Goal: Task Accomplishment & Management: Manage account settings

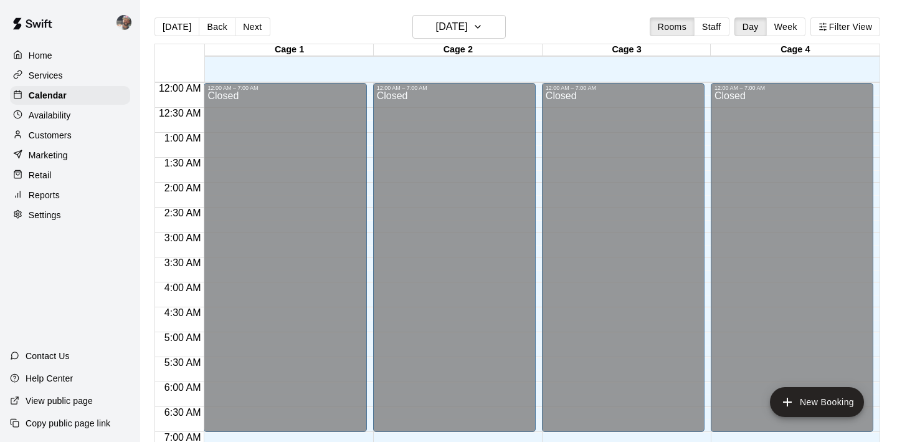
scroll to position [590, 0]
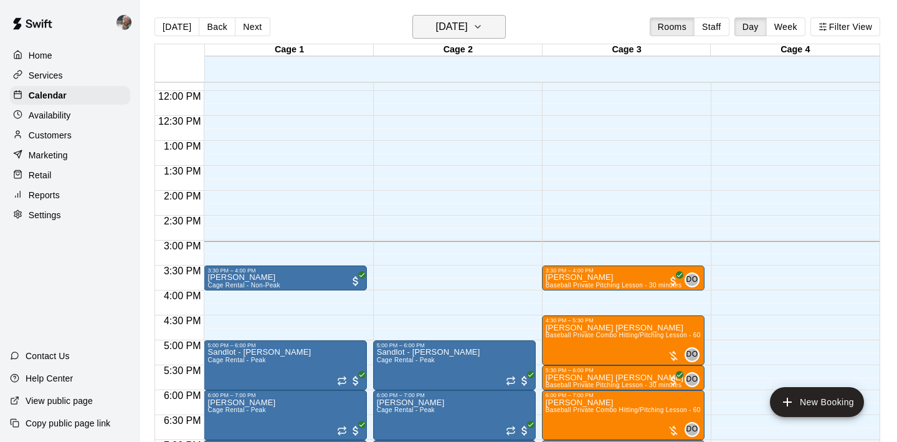
click at [468, 25] on h6 "[DATE]" at bounding box center [452, 26] width 32 height 17
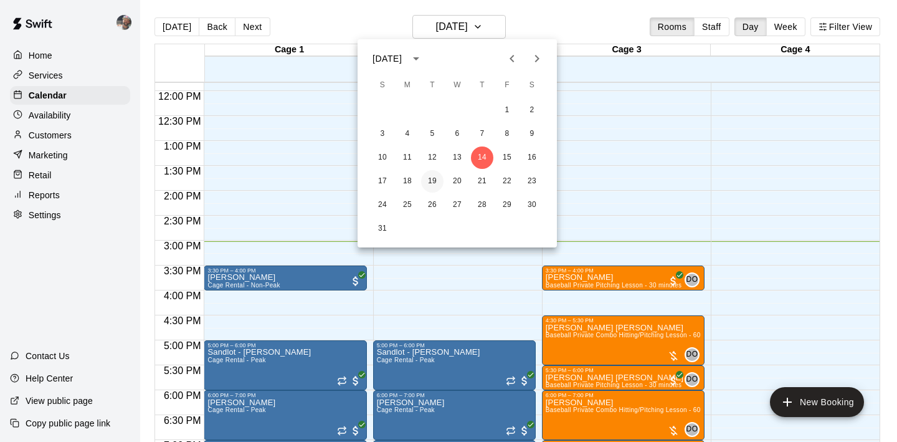
click at [428, 180] on button "19" at bounding box center [432, 181] width 22 height 22
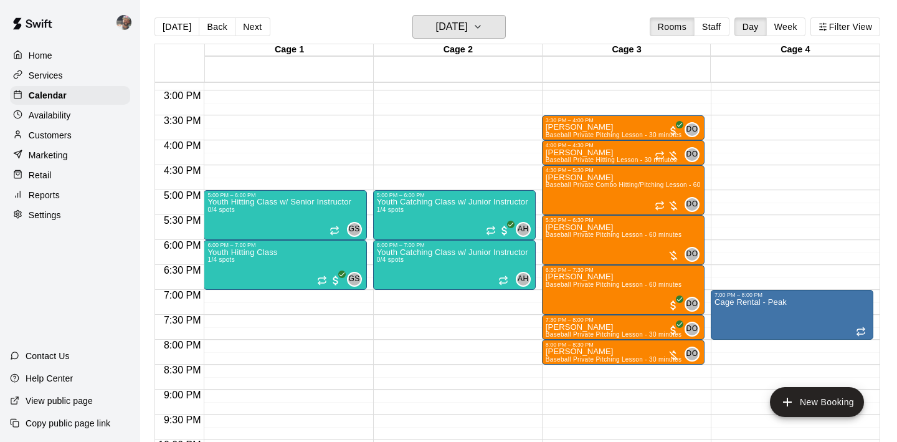
scroll to position [737, 0]
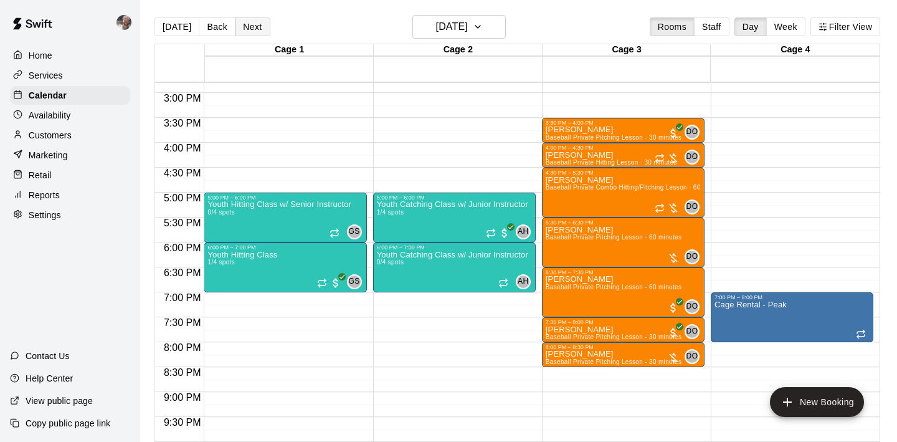
click at [253, 34] on button "Next" at bounding box center [252, 26] width 35 height 19
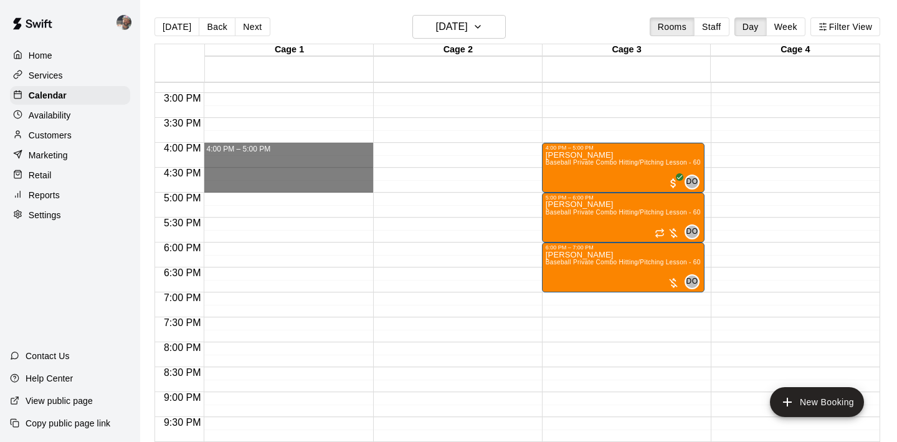
drag, startPoint x: 301, startPoint y: 150, endPoint x: 378, endPoint y: 186, distance: 84.4
click at [378, 186] on div "12:00 AM 12:30 AM 1:00 AM 1:30 AM 2:00 AM 2:30 AM 3:00 AM 3:30 AM 4:00 AM 4:30 …" at bounding box center [517, 269] width 724 height 374
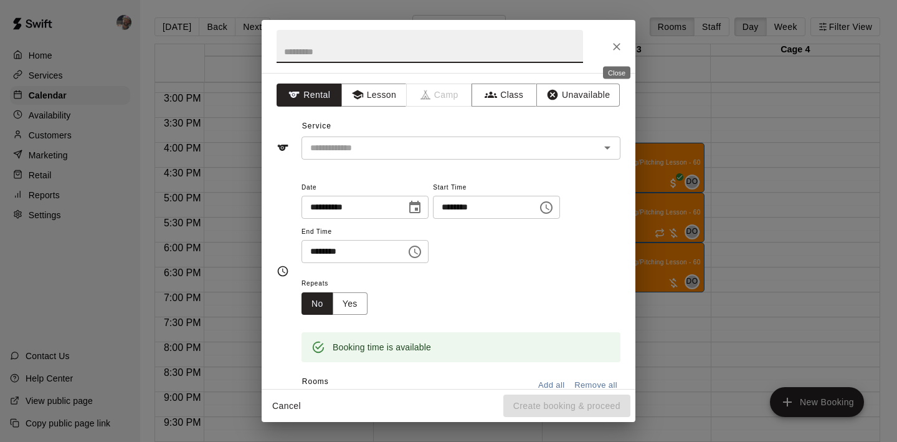
click at [617, 51] on icon "Close" at bounding box center [616, 46] width 12 height 12
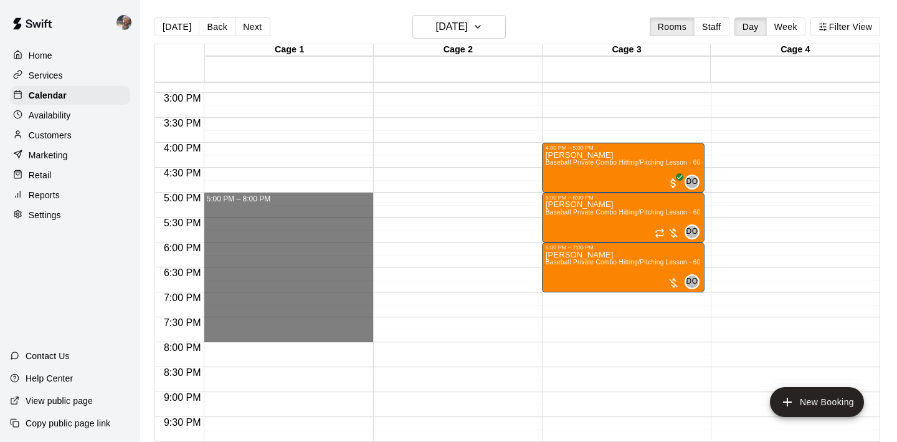
drag, startPoint x: 278, startPoint y: 197, endPoint x: 295, endPoint y: 334, distance: 137.3
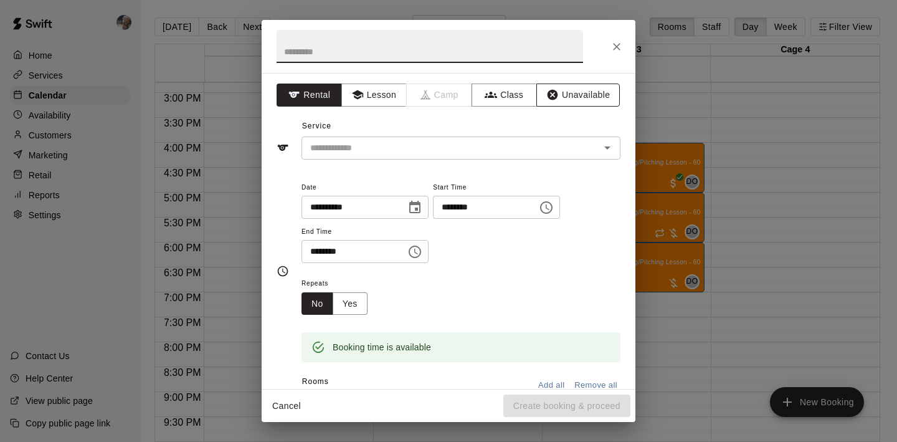
click at [560, 101] on button "Unavailable" at bounding box center [577, 94] width 83 height 23
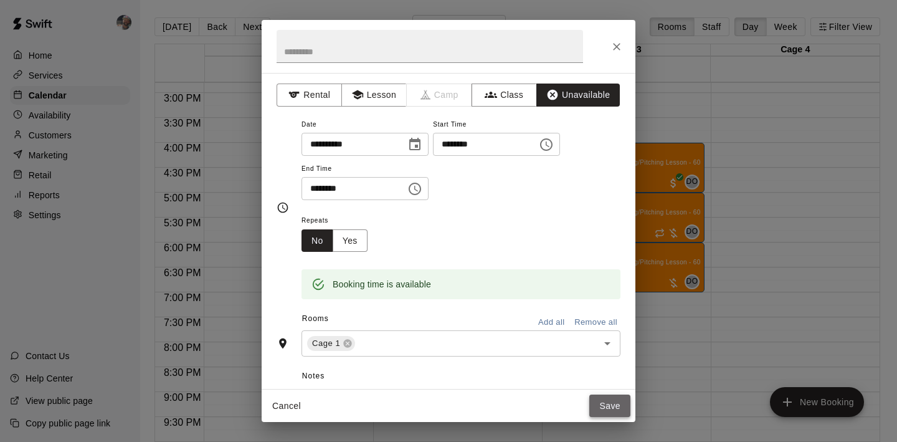
click at [606, 409] on button "Save" at bounding box center [609, 405] width 41 height 23
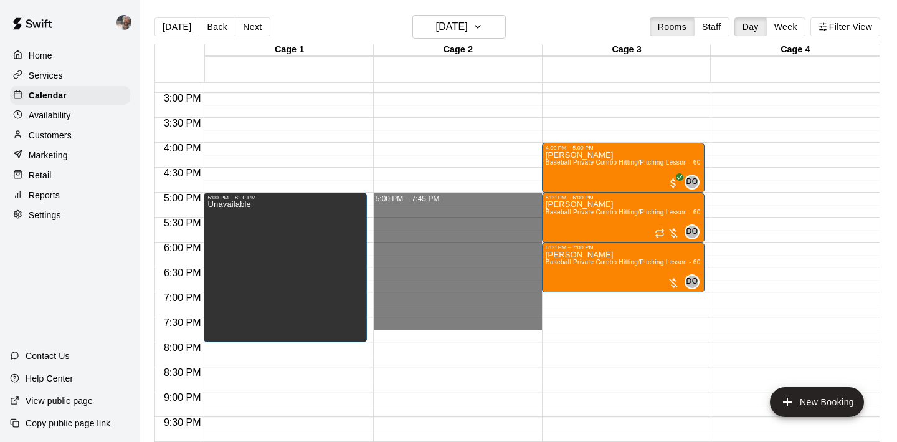
drag, startPoint x: 440, startPoint y: 196, endPoint x: 442, endPoint y: 327, distance: 130.8
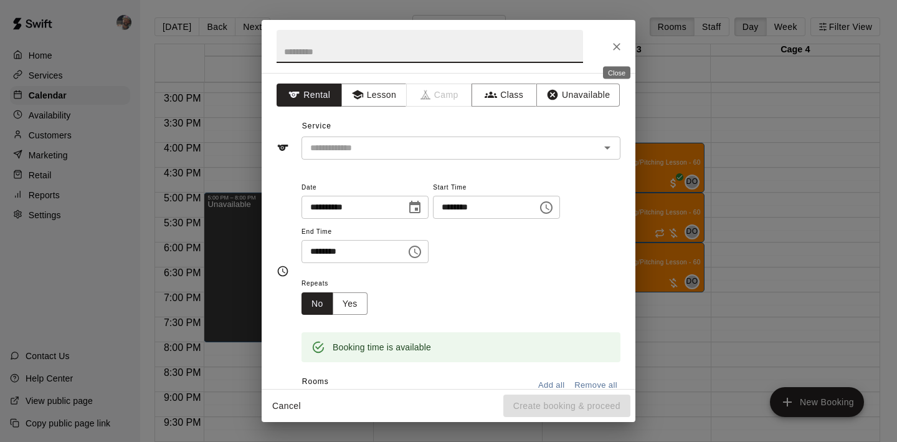
click at [610, 47] on icon "Close" at bounding box center [616, 46] width 12 height 12
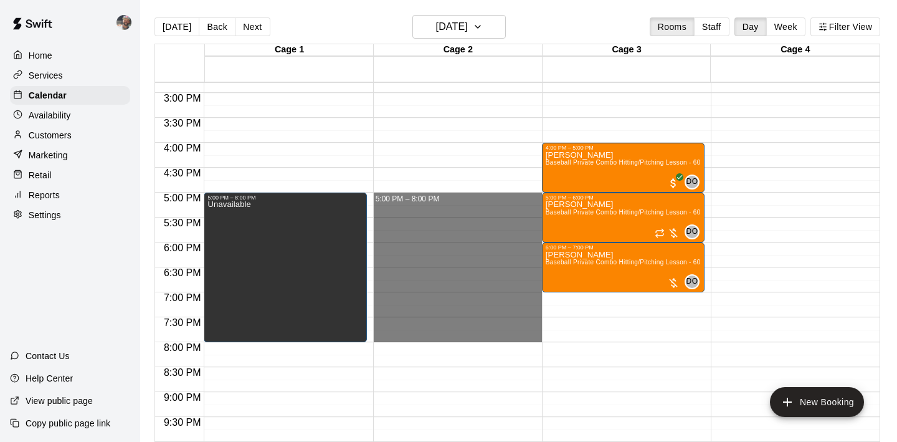
drag, startPoint x: 461, startPoint y: 197, endPoint x: 475, endPoint y: 333, distance: 136.5
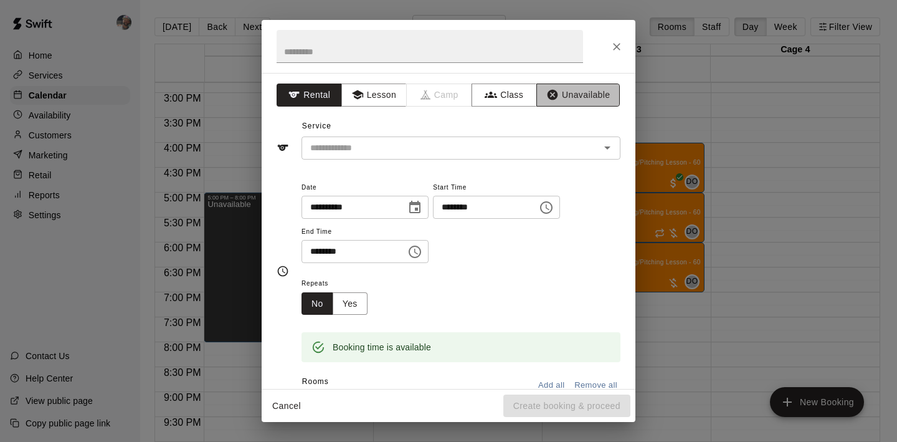
click at [579, 99] on button "Unavailable" at bounding box center [577, 94] width 83 height 23
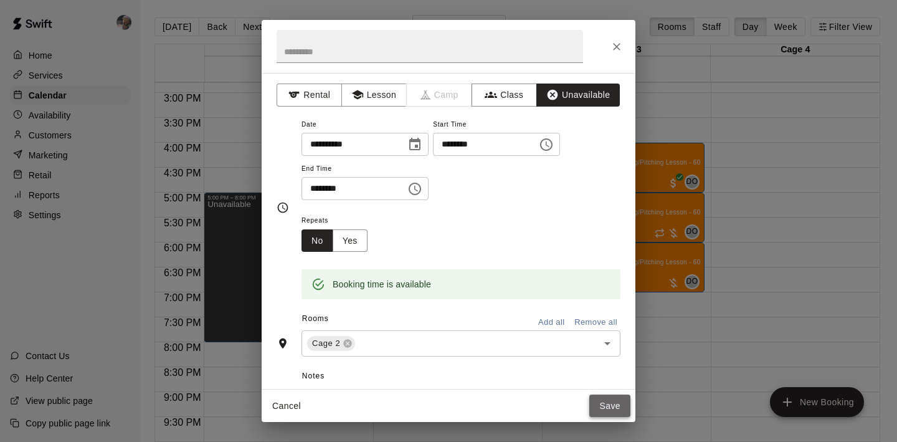
click at [610, 407] on button "Save" at bounding box center [609, 405] width 41 height 23
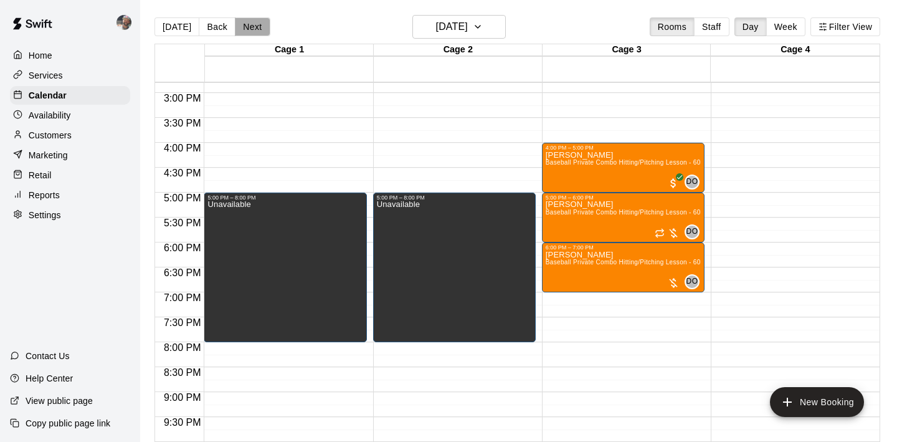
click at [249, 25] on button "Next" at bounding box center [252, 26] width 35 height 19
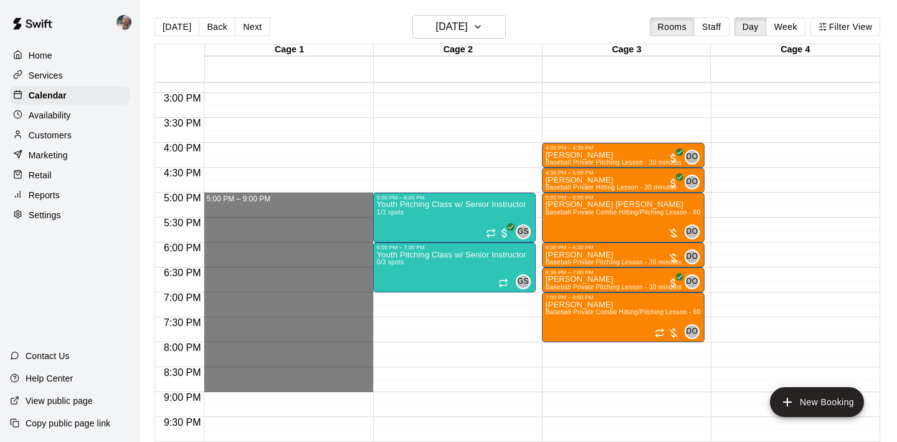
drag, startPoint x: 316, startPoint y: 197, endPoint x: 328, endPoint y: 386, distance: 189.0
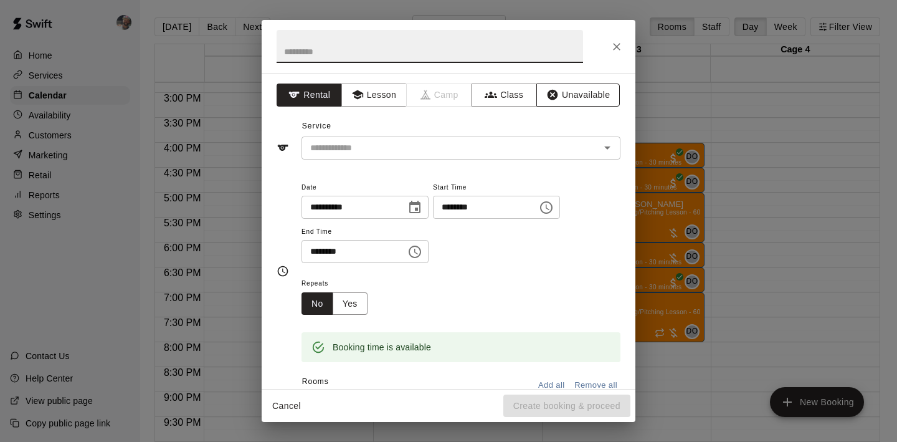
click at [572, 103] on button "Unavailable" at bounding box center [577, 94] width 83 height 23
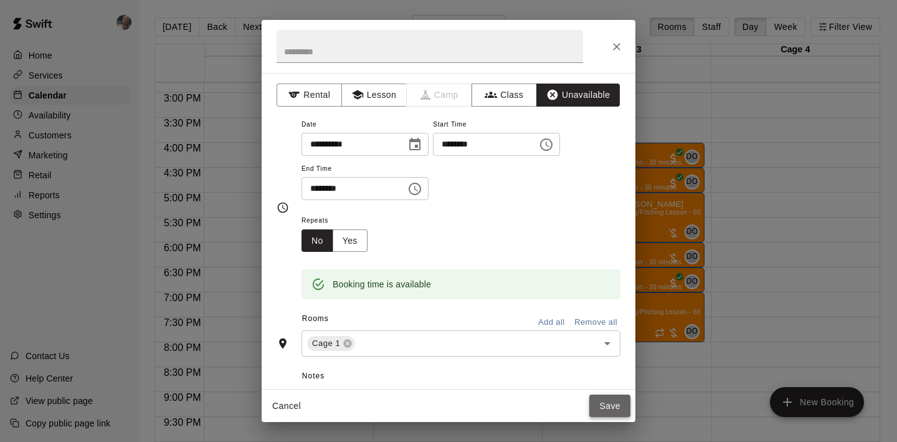
click at [610, 405] on button "Save" at bounding box center [609, 405] width 41 height 23
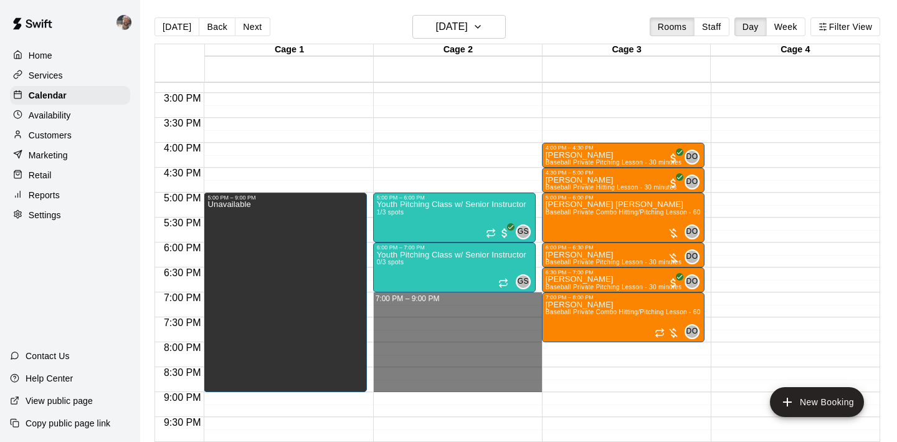
drag, startPoint x: 475, startPoint y: 296, endPoint x: 479, endPoint y: 388, distance: 91.6
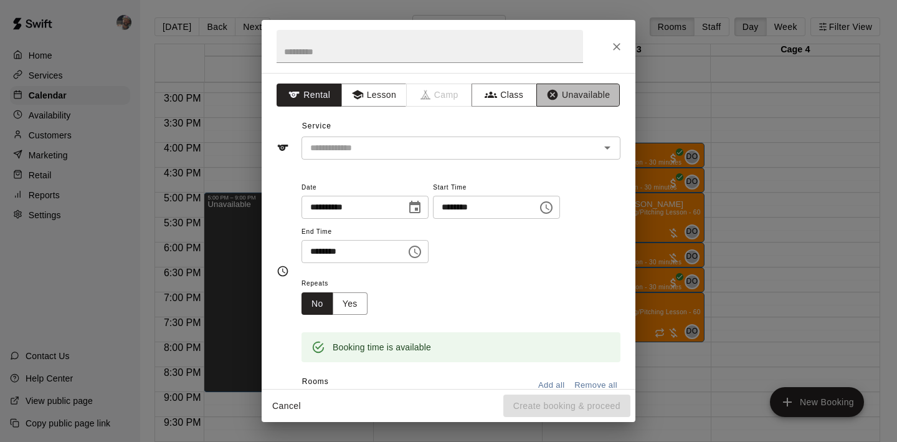
click at [577, 100] on button "Unavailable" at bounding box center [577, 94] width 83 height 23
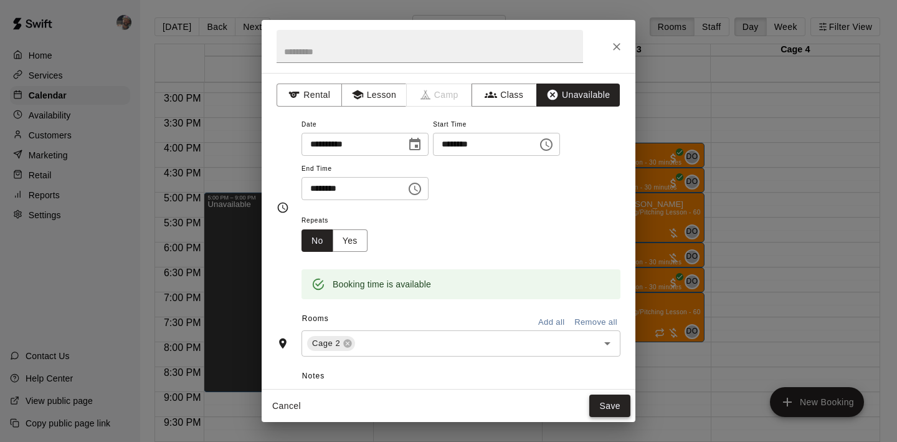
click at [608, 402] on button "Save" at bounding box center [609, 405] width 41 height 23
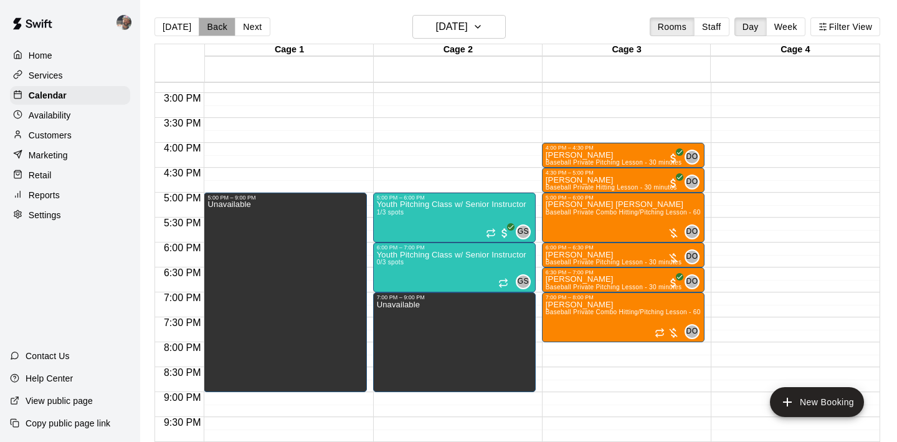
click at [225, 31] on button "Back" at bounding box center [217, 26] width 37 height 19
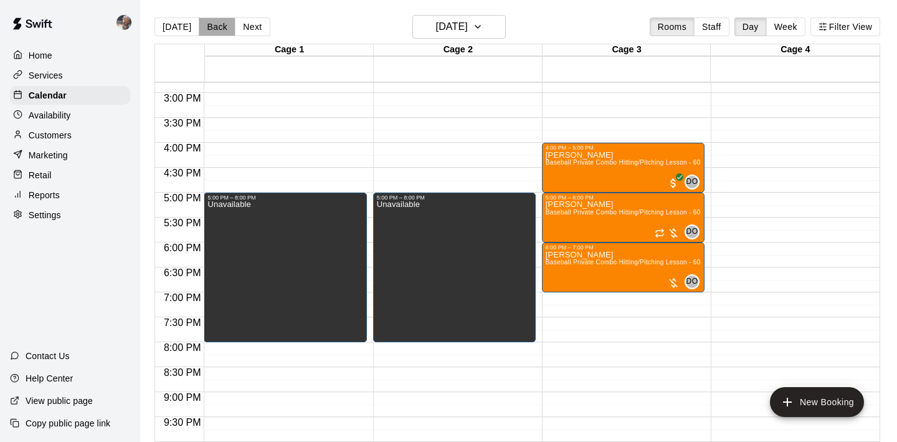
click at [225, 31] on button "Back" at bounding box center [217, 26] width 37 height 19
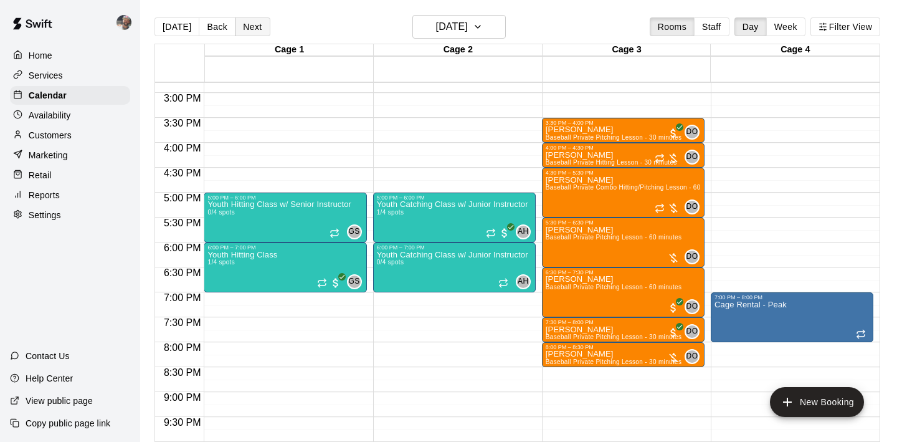
click at [243, 27] on button "Next" at bounding box center [252, 26] width 35 height 19
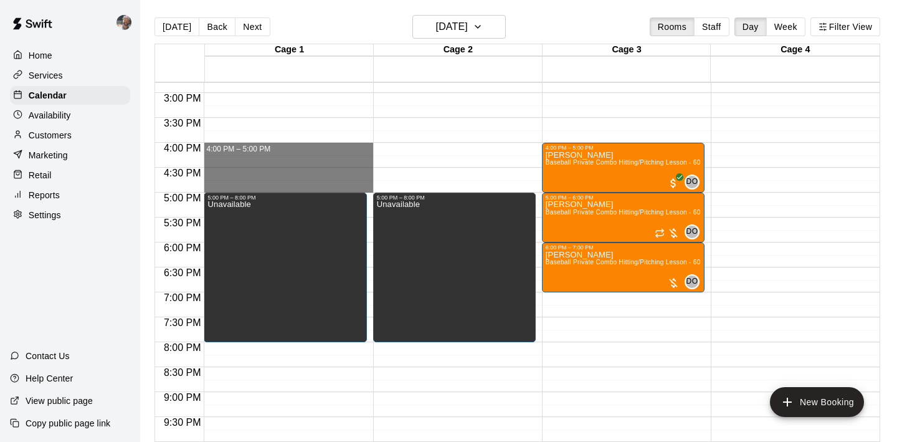
drag, startPoint x: 234, startPoint y: 147, endPoint x: 237, endPoint y: 186, distance: 39.4
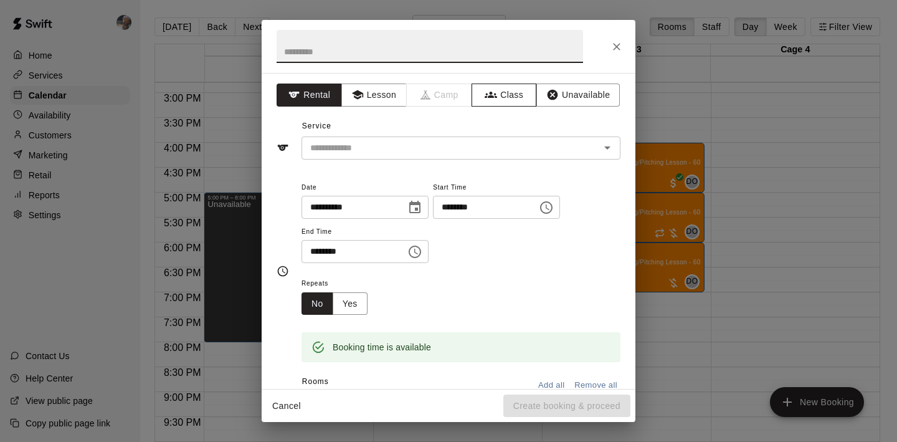
click at [496, 94] on icon "button" at bounding box center [491, 94] width 12 height 12
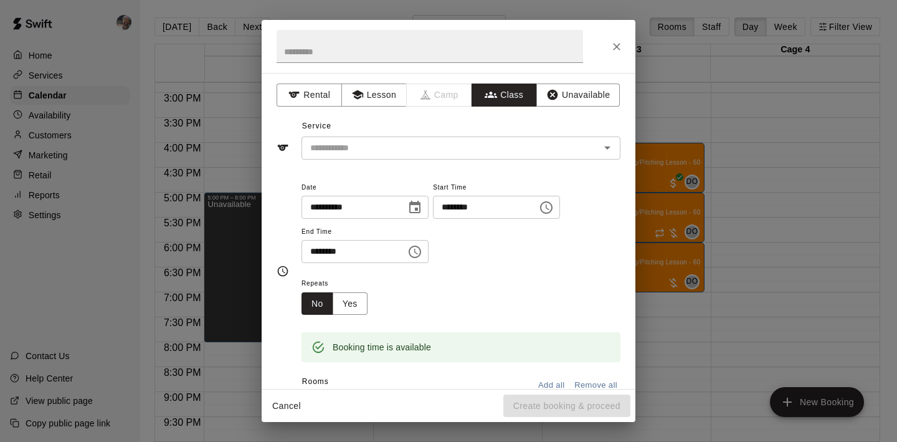
click at [416, 154] on input "text" at bounding box center [450, 148] width 291 height 16
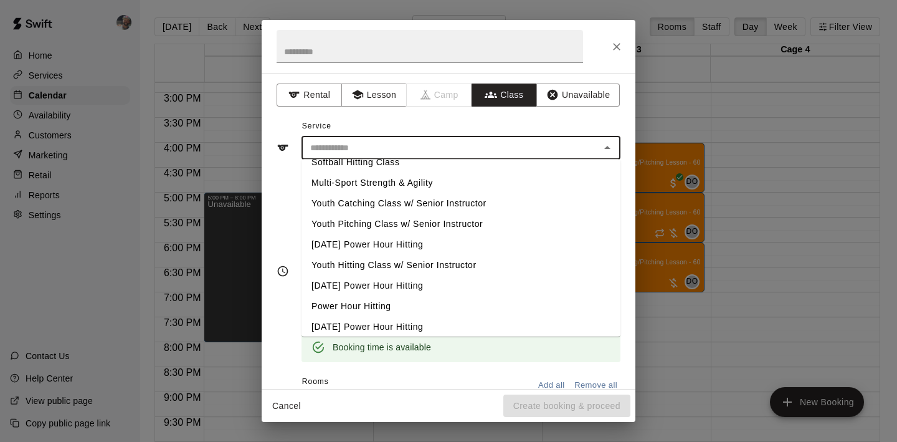
scroll to position [80, 0]
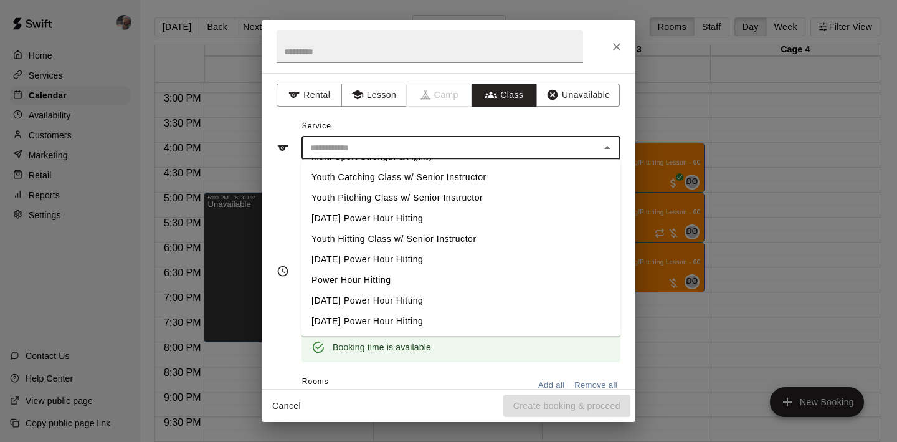
click at [389, 276] on li "Power Hour Hitting" at bounding box center [460, 280] width 319 height 21
type input "**********"
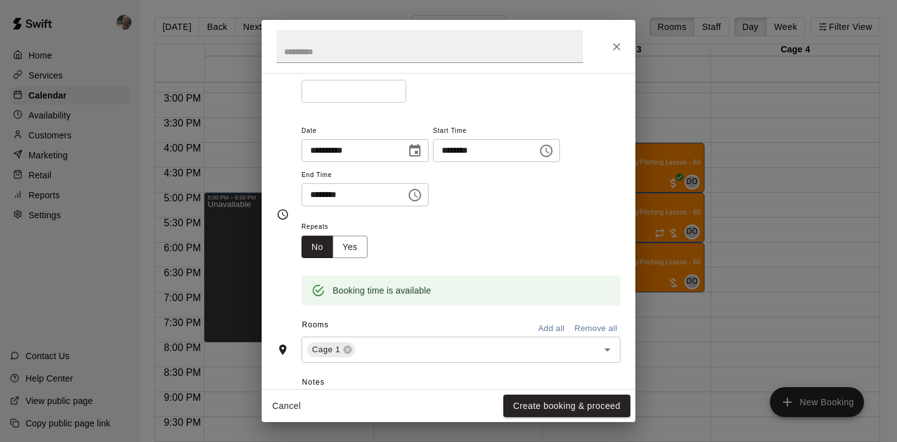
scroll to position [116, 0]
click at [360, 245] on button "Yes" at bounding box center [350, 245] width 35 height 23
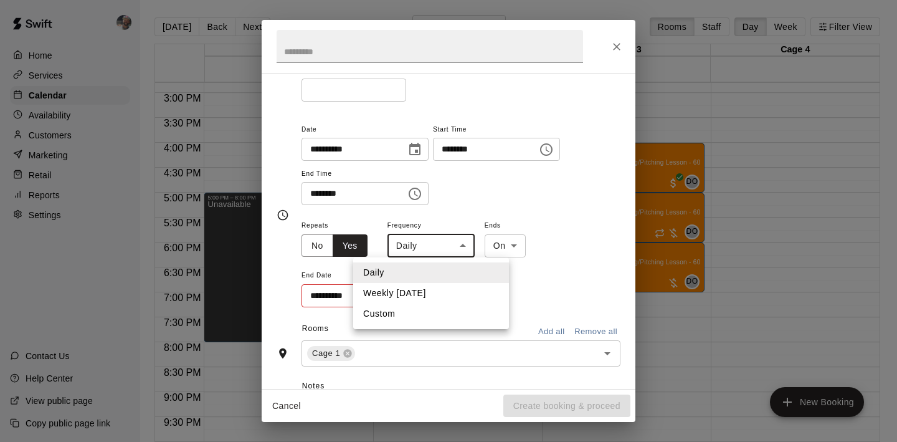
click at [439, 254] on body "Home Services Calendar Availability Customers Marketing Retail Reports Settings…" at bounding box center [448, 230] width 897 height 461
click at [427, 288] on li "Weekly [DATE]" at bounding box center [431, 293] width 156 height 21
type input "******"
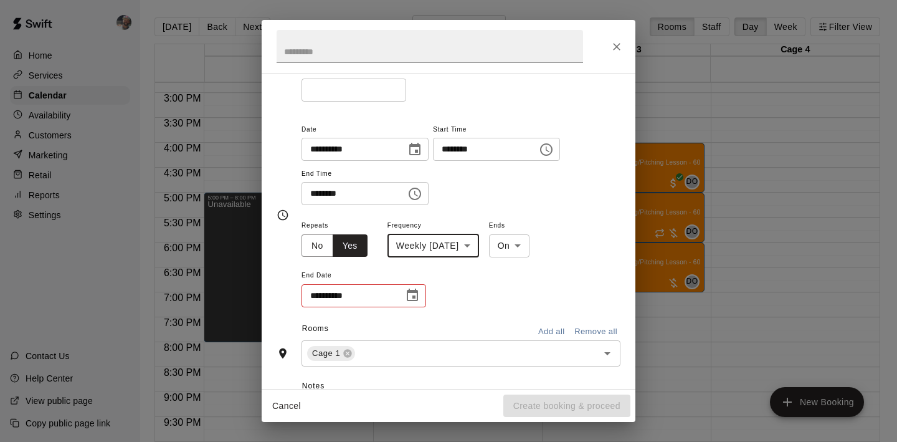
click at [412, 294] on icon "Choose date" at bounding box center [412, 295] width 15 height 15
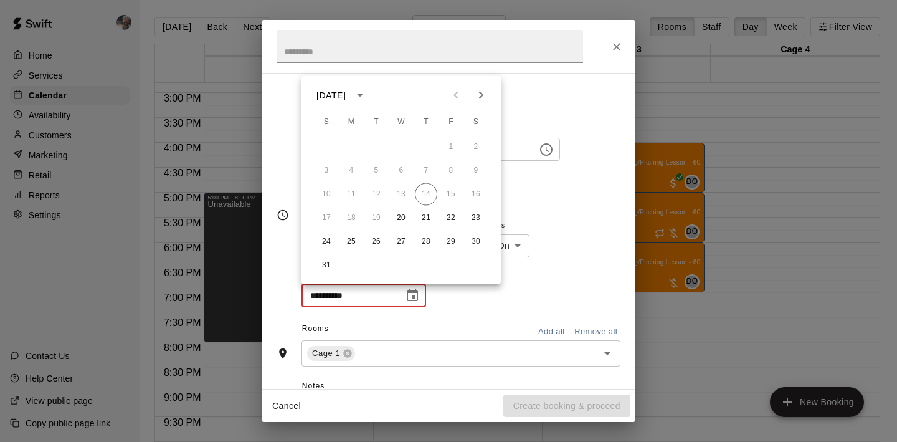
click at [486, 96] on icon "Next month" at bounding box center [480, 95] width 15 height 15
click at [398, 237] on button "26" at bounding box center [401, 241] width 22 height 22
type input "**********"
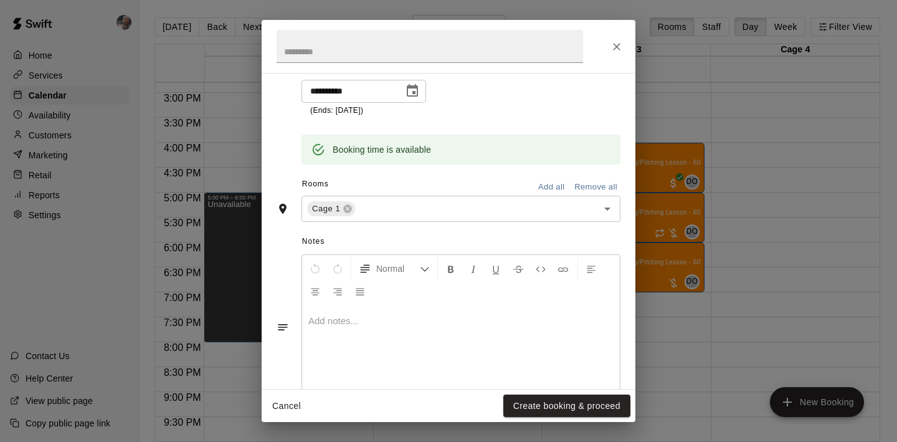
scroll to position [354, 0]
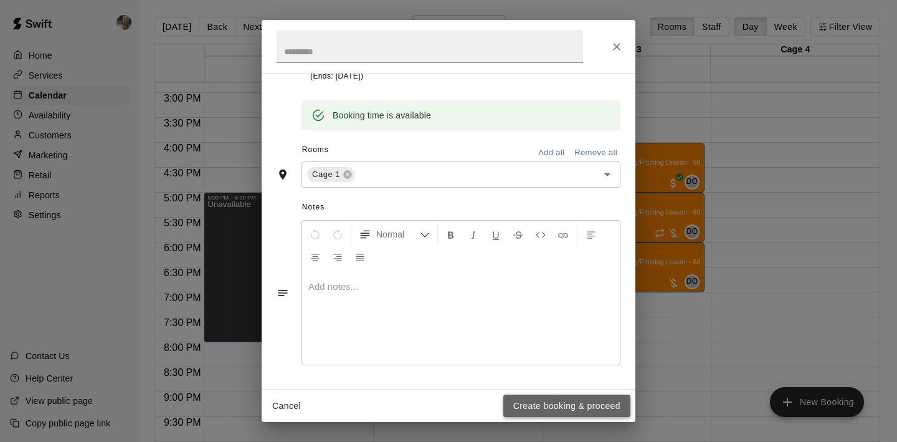
click at [546, 404] on button "Create booking & proceed" at bounding box center [566, 405] width 127 height 23
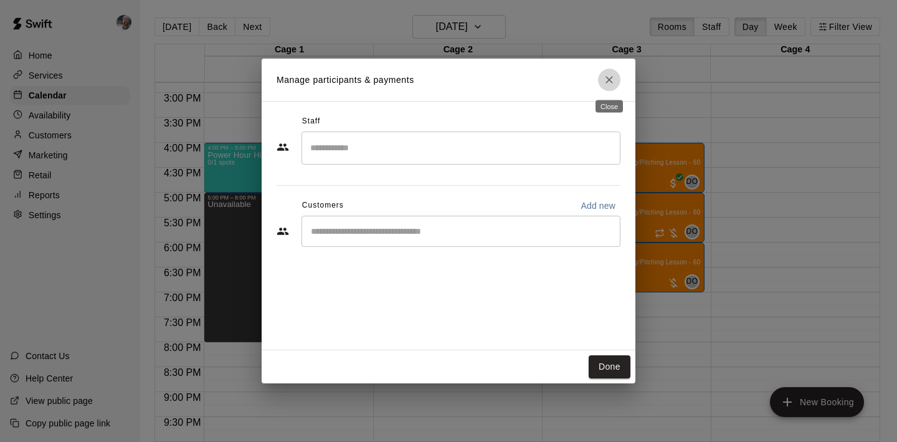
click at [610, 76] on icon "Close" at bounding box center [609, 79] width 12 height 12
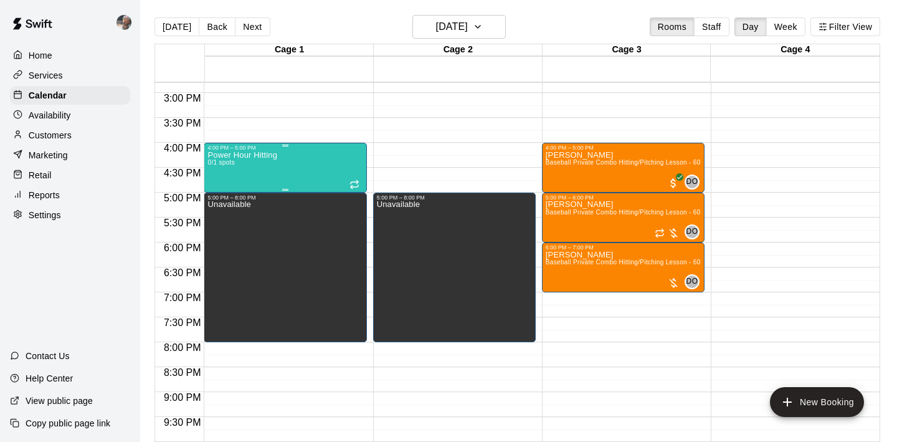
click at [314, 159] on div "Power Hour Hitting 0/1 spots" at bounding box center [284, 372] width 155 height 442
click at [222, 158] on icon "edit" at bounding box center [220, 163] width 15 height 15
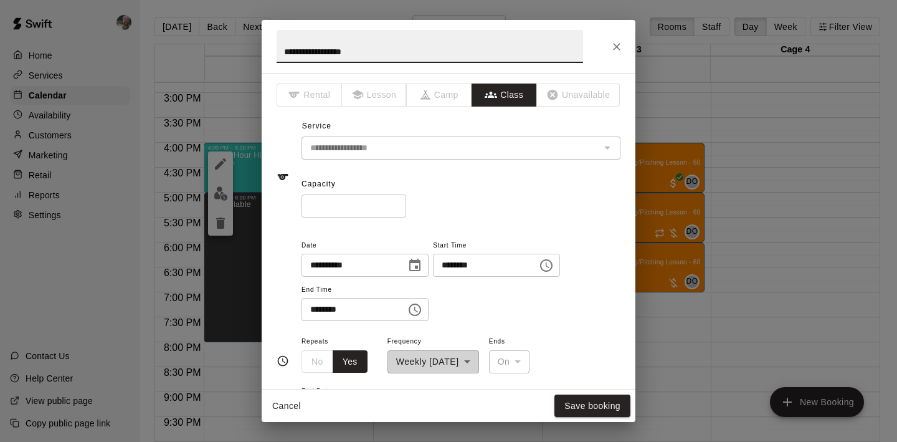
click at [360, 204] on input "*" at bounding box center [353, 205] width 105 height 23
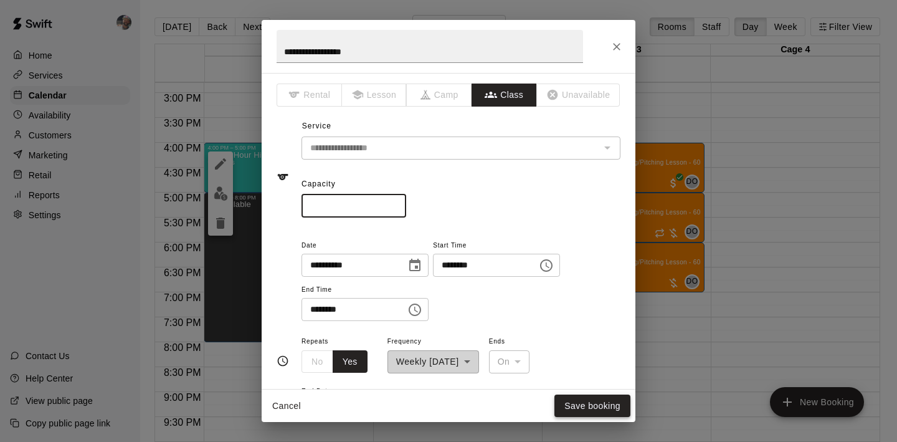
type input "*"
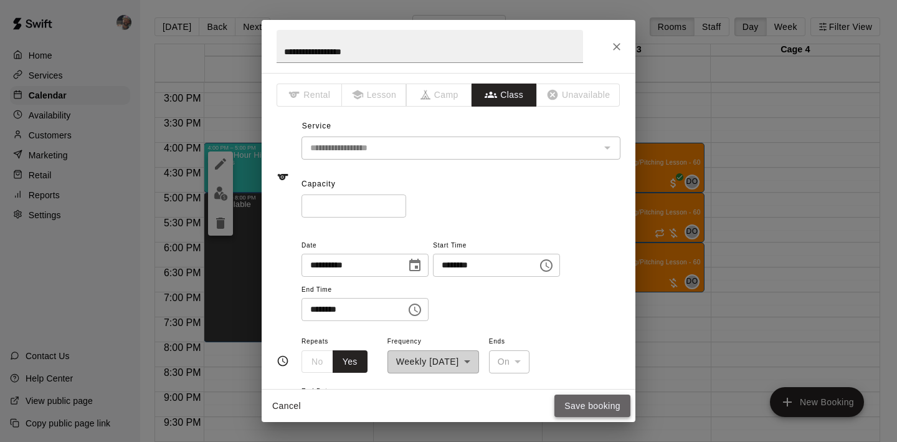
click at [578, 401] on button "Save booking" at bounding box center [592, 405] width 76 height 23
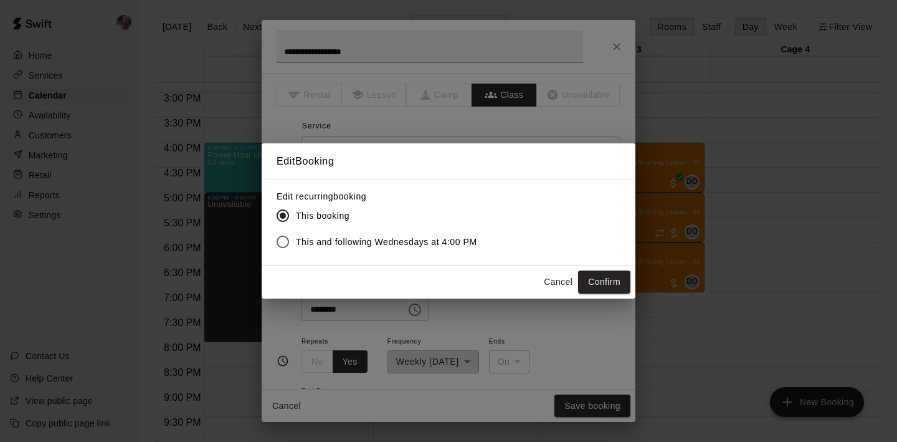
click at [422, 240] on span "This and following Wednesdays at 4:00 PM" at bounding box center [386, 241] width 181 height 13
click at [597, 288] on button "Confirm" at bounding box center [604, 281] width 52 height 23
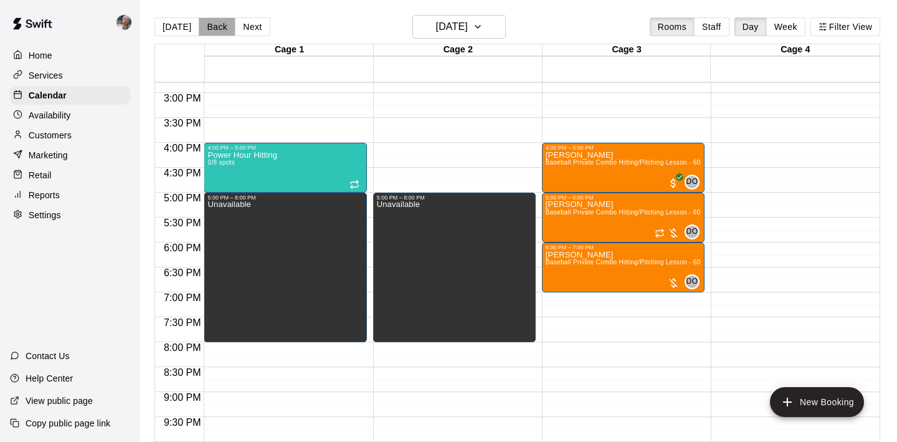
click at [210, 26] on button "Back" at bounding box center [217, 26] width 37 height 19
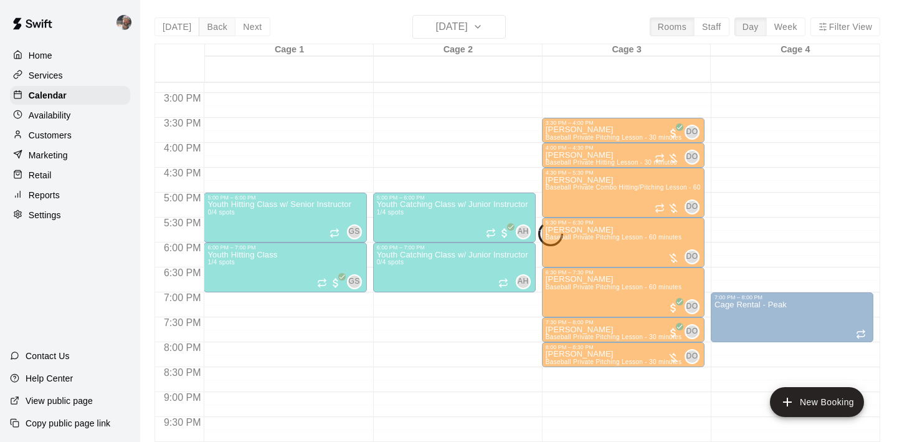
click at [210, 26] on div "[DATE] Back [DATE][DATE] Rooms Staff Day Week Filter View Cage 1 19 Tue Cage 2 …" at bounding box center [517, 236] width 726 height 442
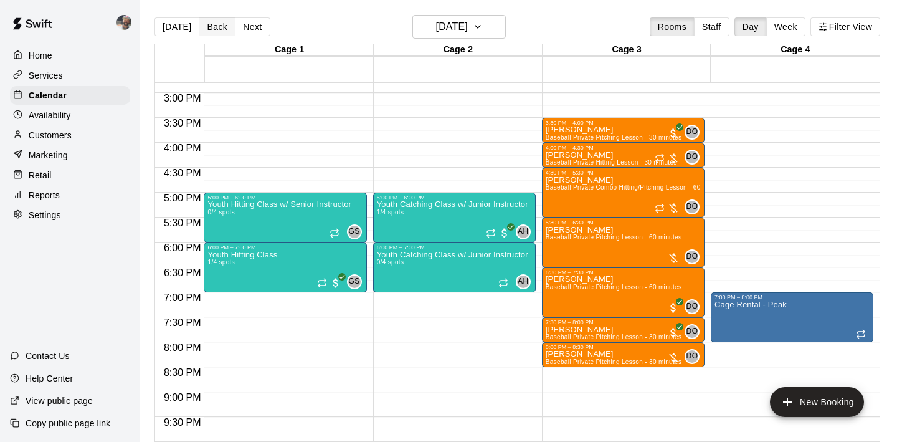
click at [210, 26] on button "Back" at bounding box center [217, 26] width 37 height 19
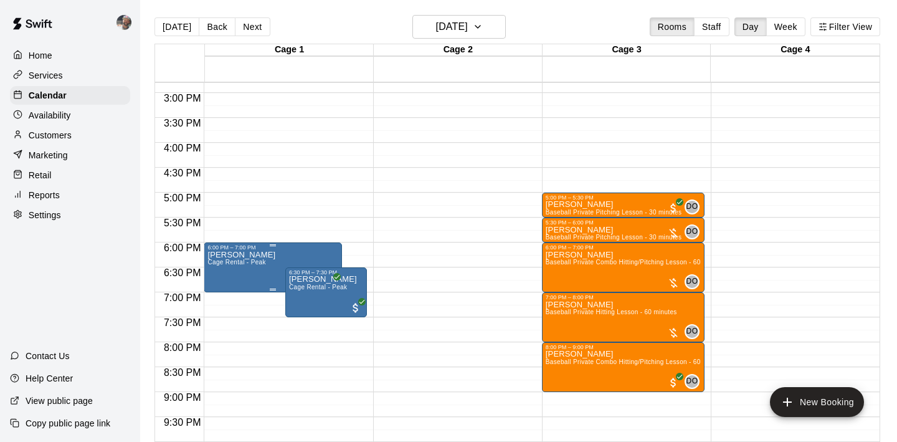
click at [226, 288] on img "edit" at bounding box center [221, 293] width 14 height 14
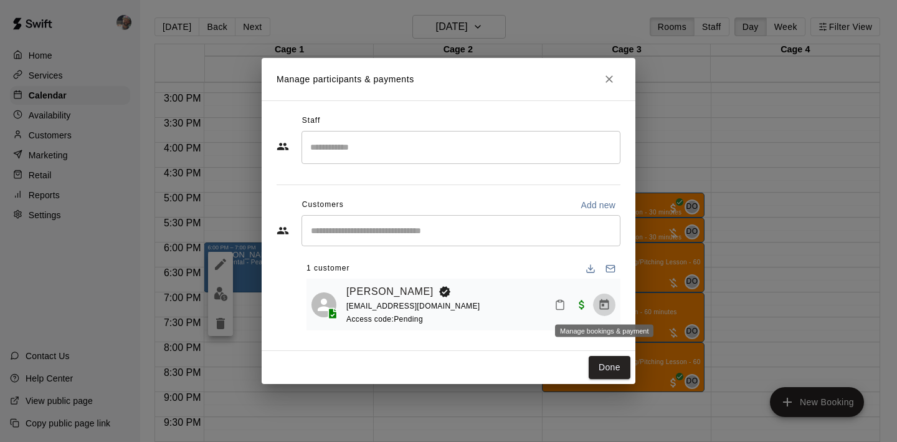
click at [605, 300] on icon "Manage bookings & payment" at bounding box center [604, 304] width 9 height 11
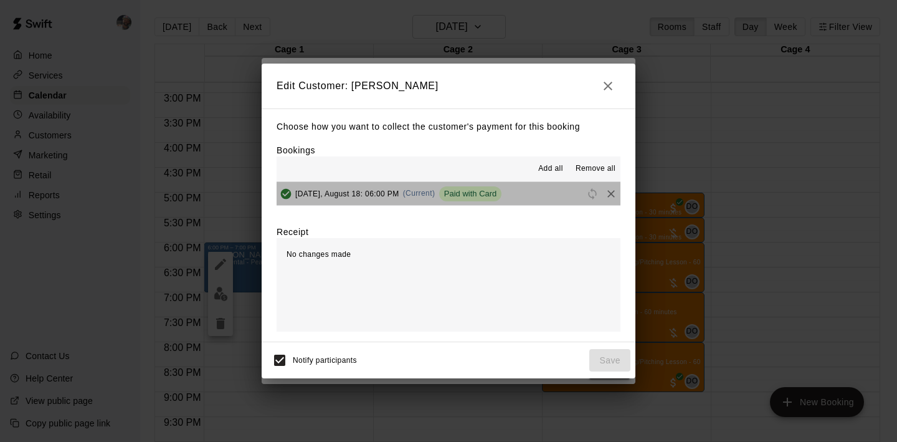
click at [561, 189] on button "[DATE], August 18: 06:00 PM (Current) Paid with Card" at bounding box center [449, 193] width 344 height 23
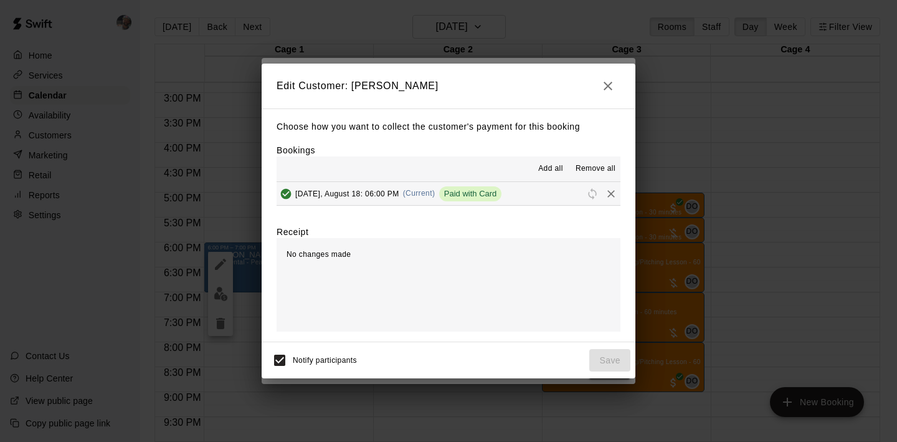
click at [610, 92] on icon "button" at bounding box center [607, 85] width 15 height 15
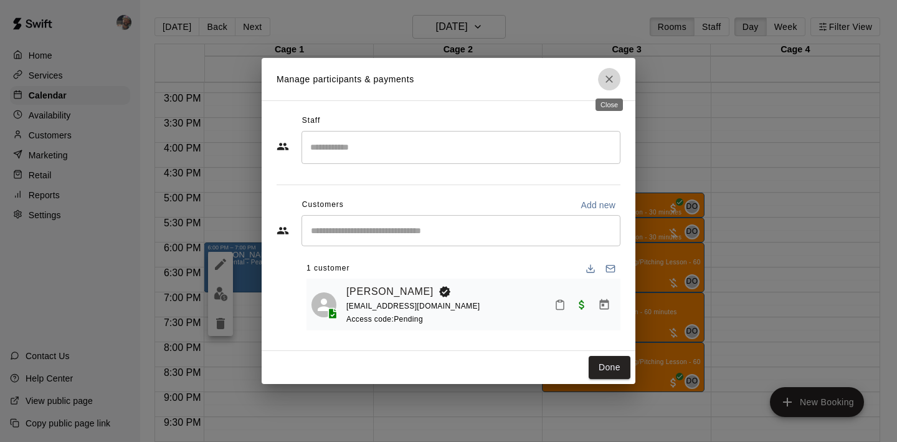
click at [606, 78] on icon "Close" at bounding box center [609, 79] width 12 height 12
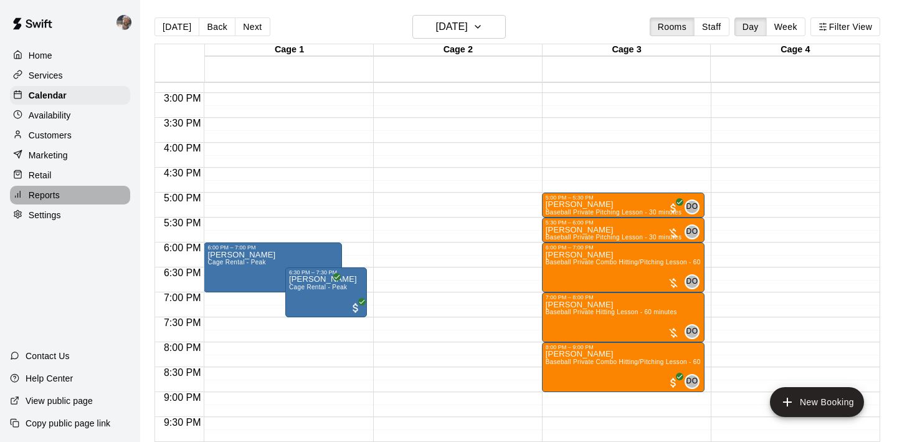
click at [69, 194] on div "Reports" at bounding box center [70, 195] width 120 height 19
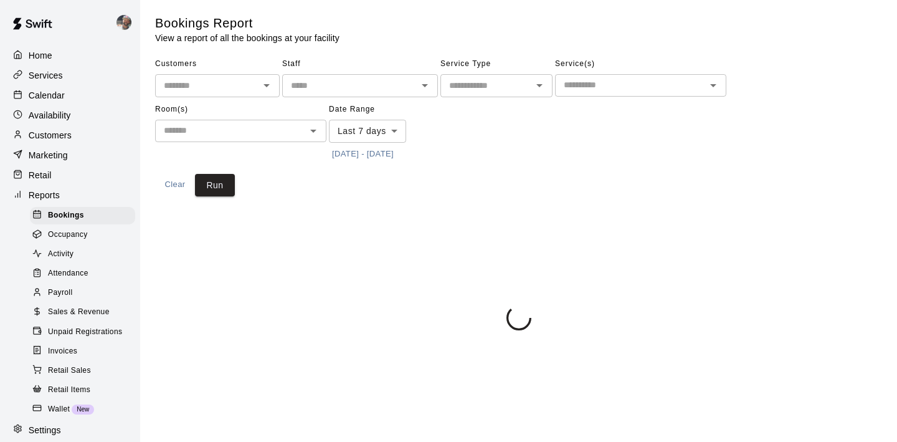
click at [72, 250] on span "Activity" at bounding box center [61, 254] width 26 height 12
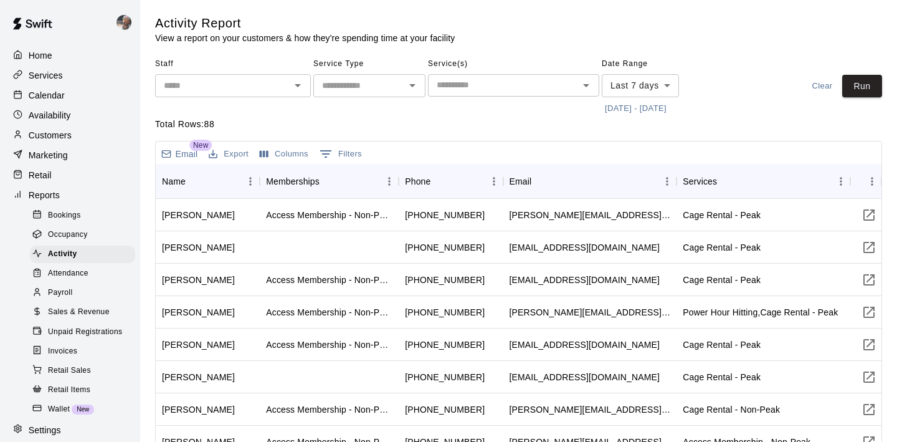
click at [92, 308] on span "Sales & Revenue" at bounding box center [79, 312] width 62 height 12
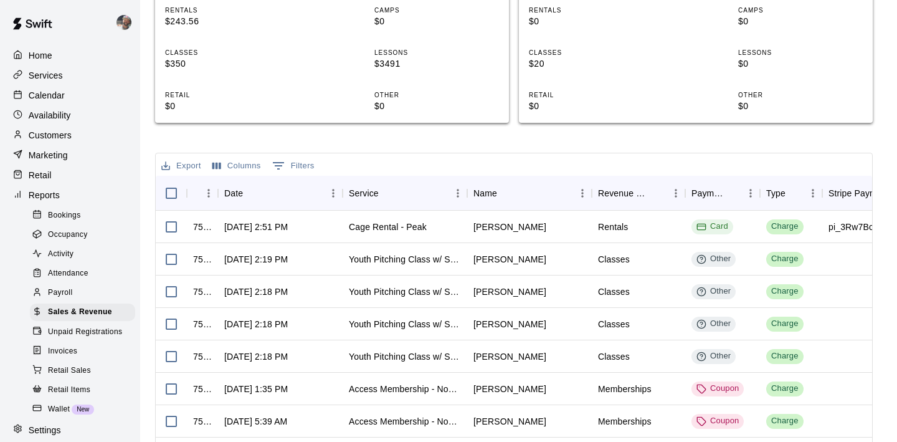
click at [62, 95] on p "Calendar" at bounding box center [47, 95] width 36 height 12
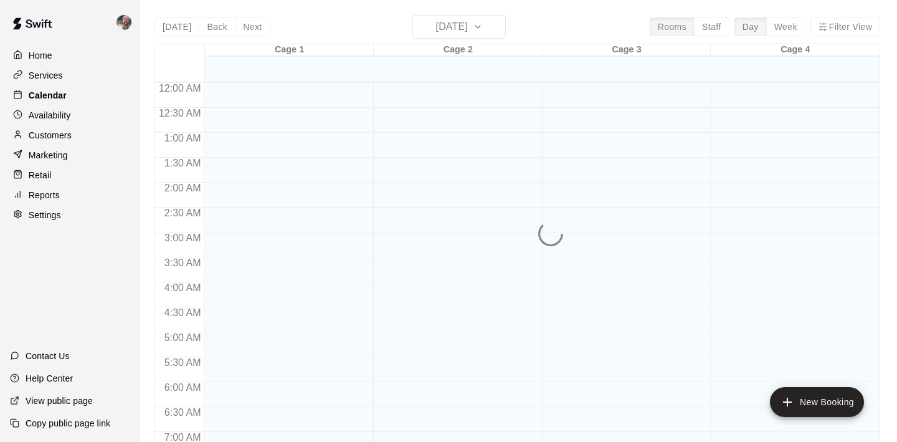
scroll to position [755, 0]
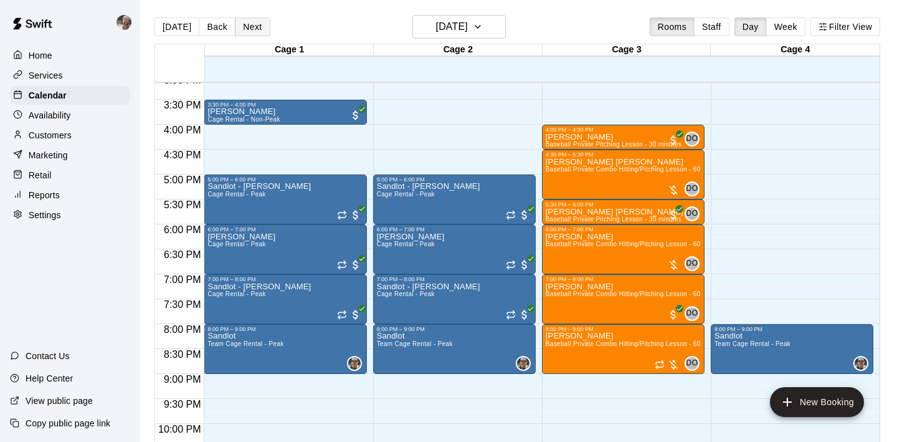
click at [260, 29] on button "Next" at bounding box center [252, 26] width 35 height 19
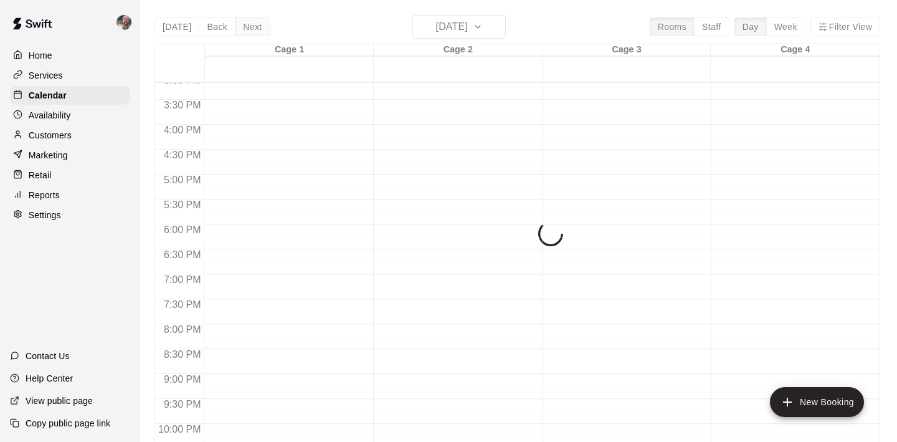
click at [260, 29] on div "[DATE] Back [DATE][DATE] Rooms Staff Day Week Filter View Cage 1 15 Fri Cage 2 …" at bounding box center [517, 236] width 726 height 442
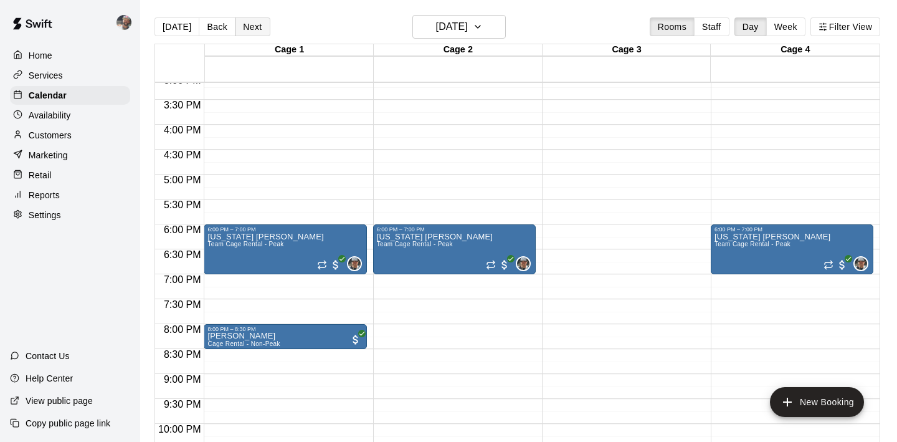
click at [260, 29] on button "Next" at bounding box center [252, 26] width 35 height 19
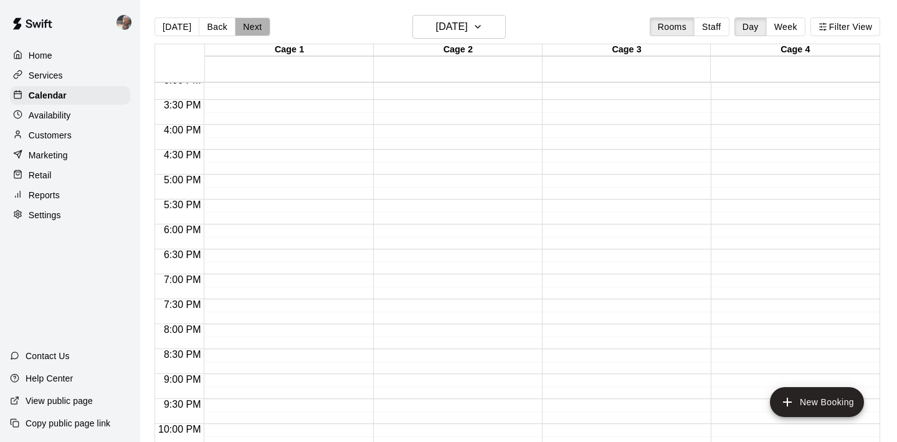
click at [260, 27] on button "Next" at bounding box center [252, 26] width 35 height 19
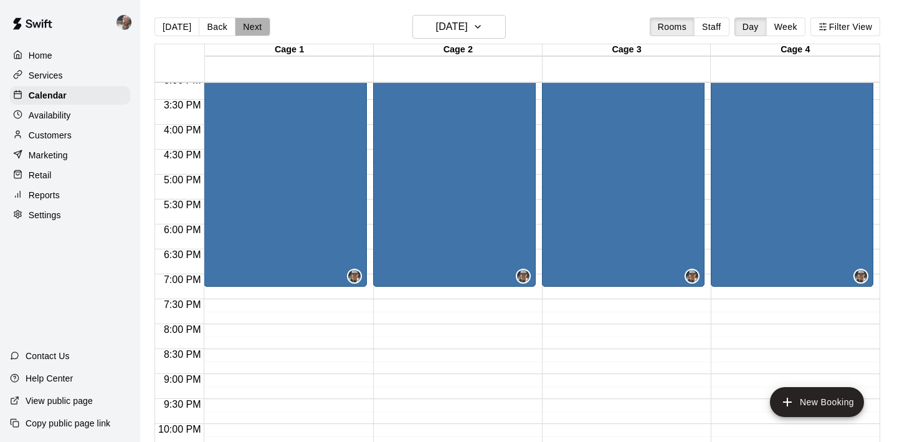
click at [260, 27] on button "Next" at bounding box center [252, 26] width 35 height 19
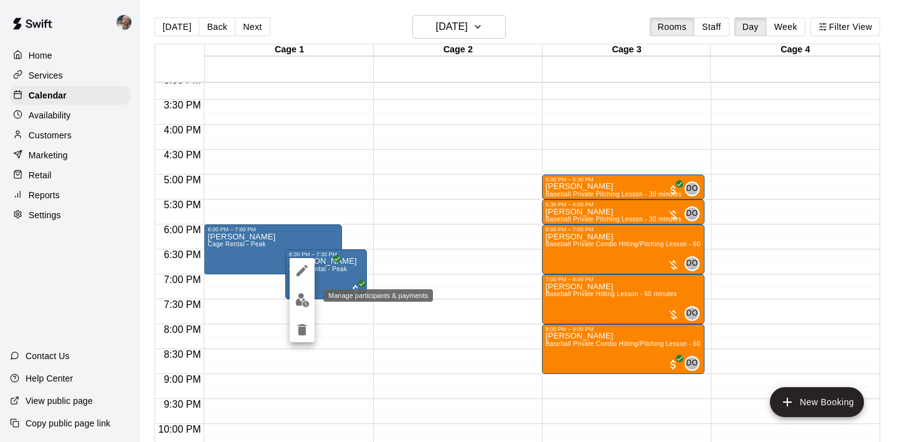
click at [300, 296] on img "edit" at bounding box center [302, 300] width 14 height 14
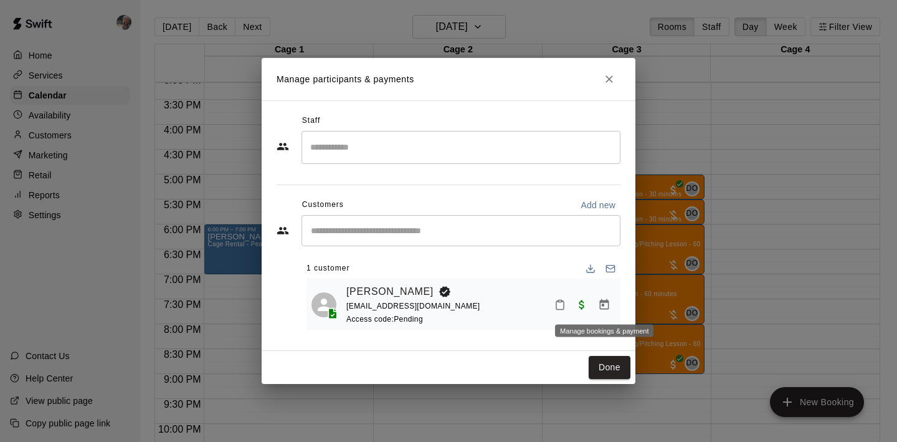
click at [609, 306] on icon "Manage bookings & payment" at bounding box center [604, 304] width 12 height 12
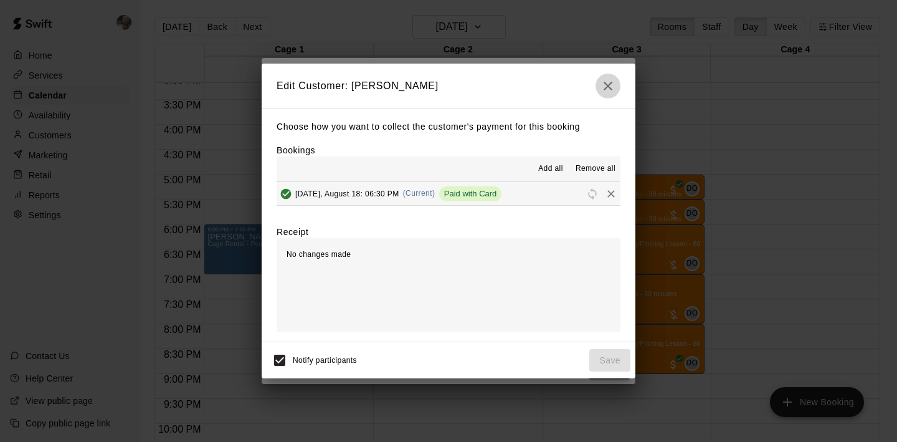
click at [602, 90] on icon "button" at bounding box center [607, 85] width 15 height 15
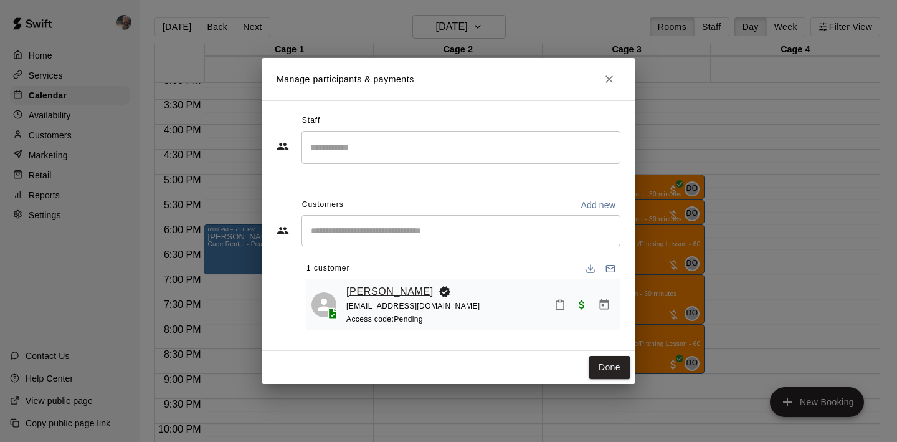
click at [372, 286] on link "[PERSON_NAME]" at bounding box center [389, 291] width 87 height 16
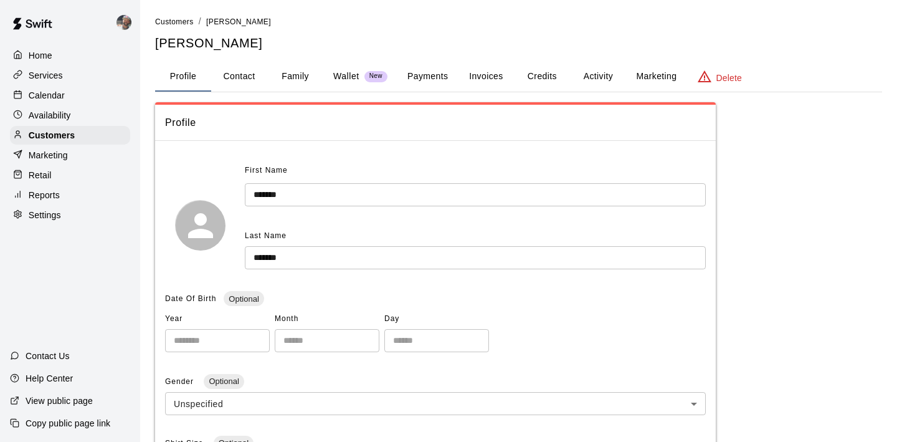
click at [433, 70] on button "Payments" at bounding box center [427, 77] width 60 height 30
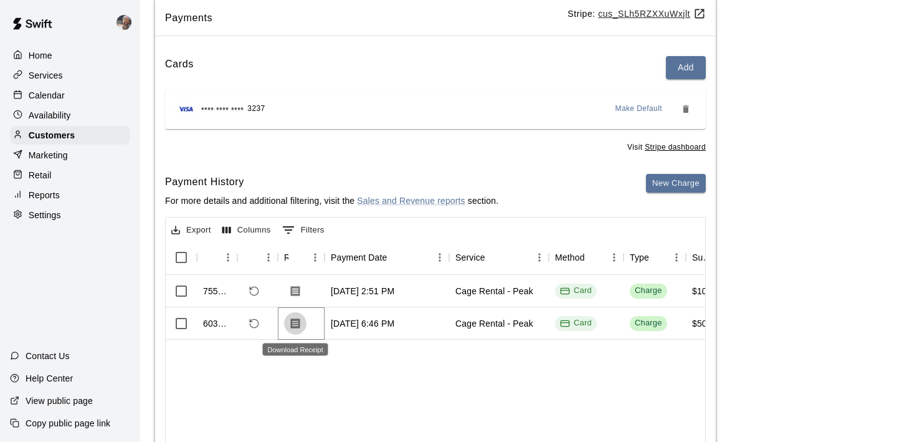
click at [291, 321] on icon "Download Receipt" at bounding box center [295, 323] width 9 height 11
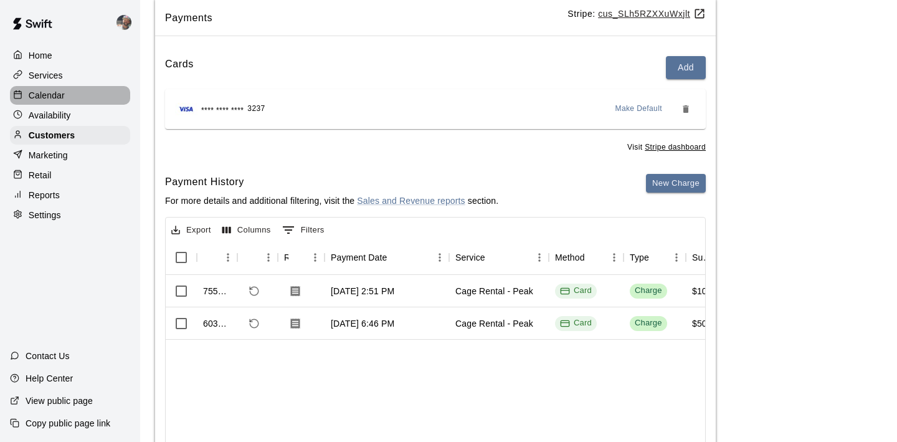
click at [81, 97] on div "Calendar" at bounding box center [70, 95] width 120 height 19
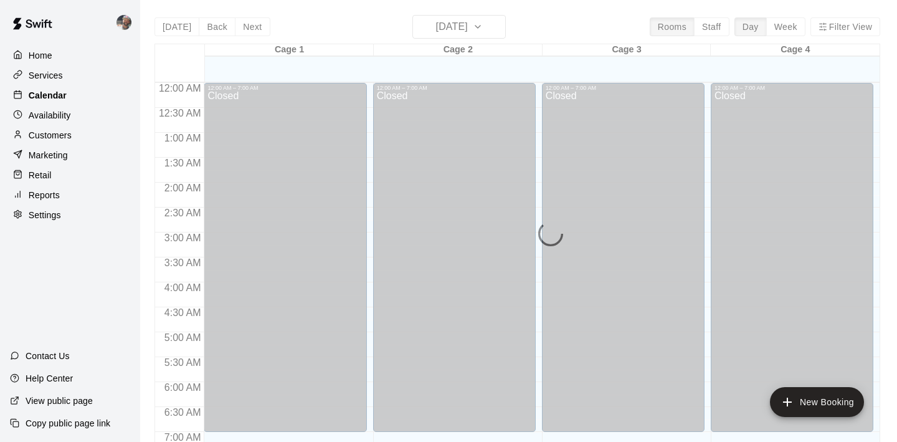
scroll to position [756, 0]
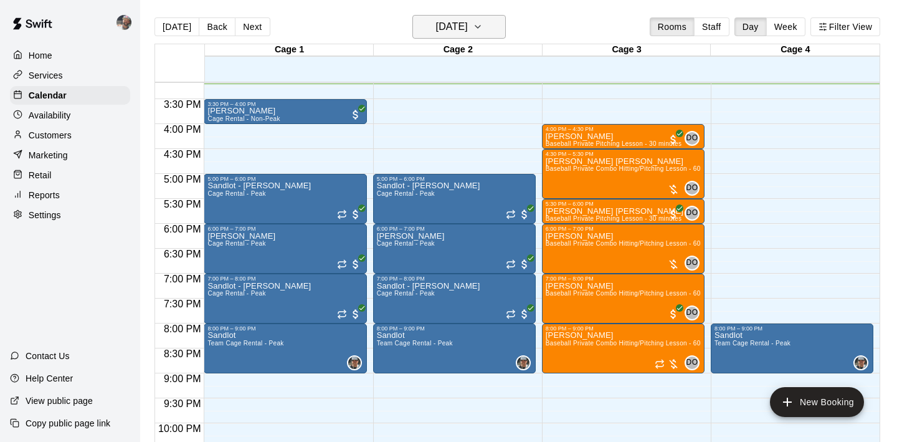
click at [442, 38] on button "[DATE]" at bounding box center [458, 27] width 93 height 24
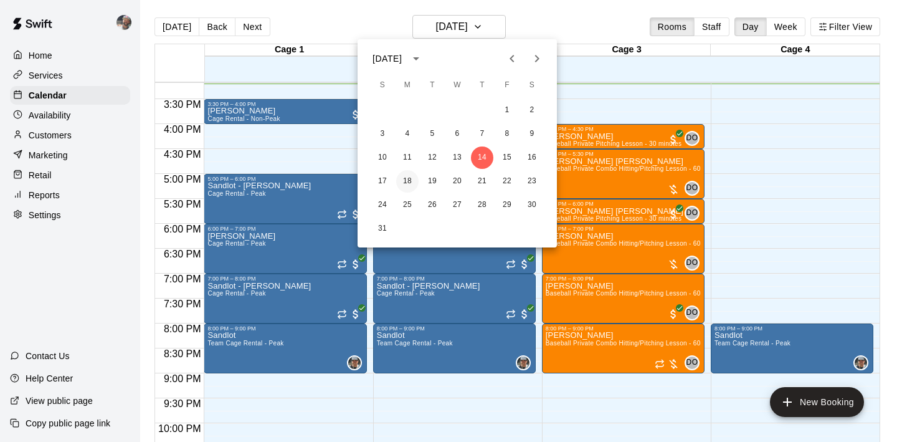
click at [410, 178] on button "18" at bounding box center [407, 181] width 22 height 22
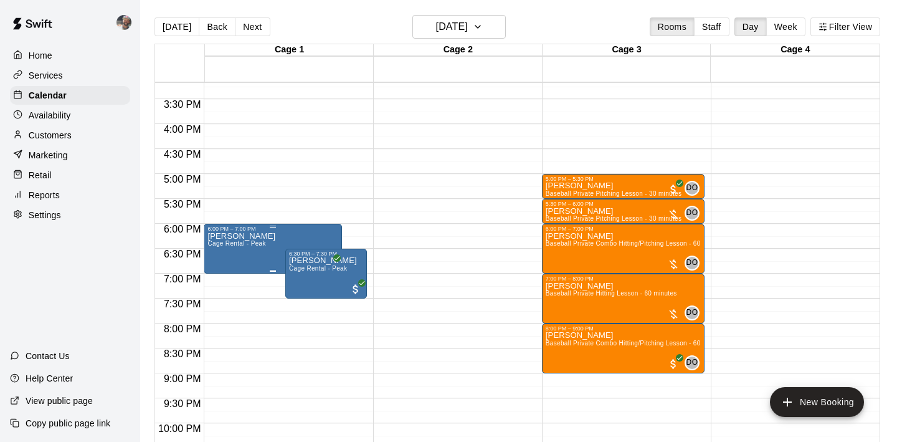
click at [263, 236] on p "[PERSON_NAME]" at bounding box center [241, 236] width 68 height 0
click at [214, 281] on img "edit" at bounding box center [221, 279] width 14 height 14
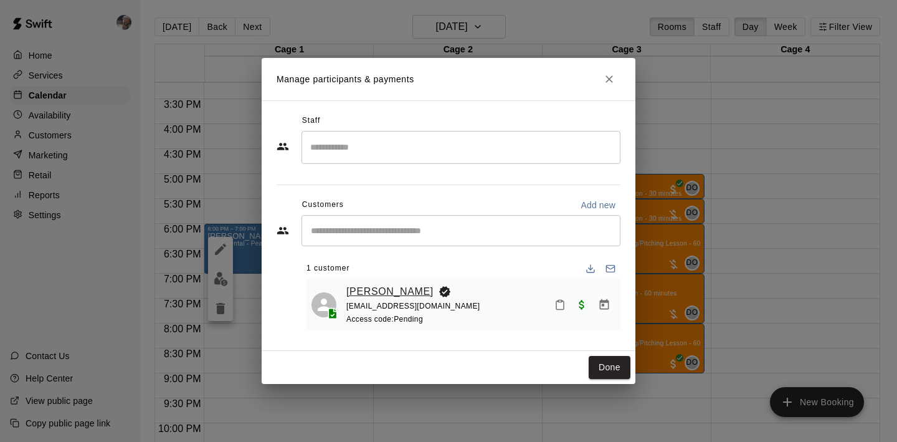
click at [392, 290] on link "[PERSON_NAME]" at bounding box center [389, 291] width 87 height 16
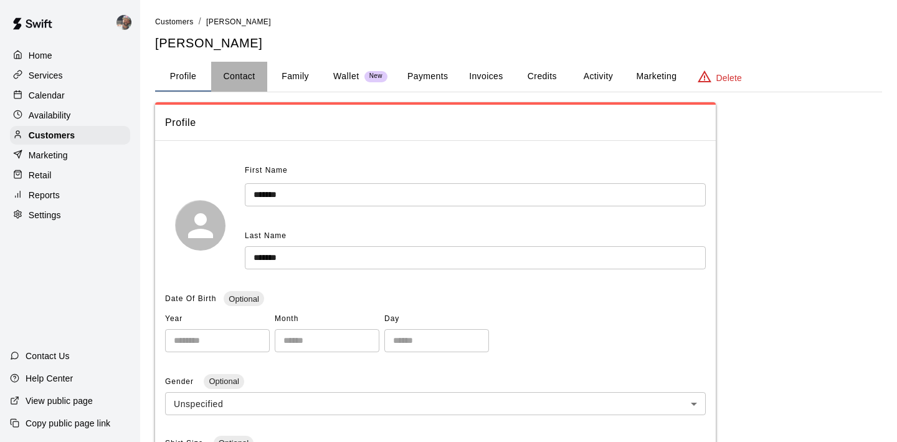
click at [250, 82] on button "Contact" at bounding box center [239, 77] width 56 height 30
select select "**"
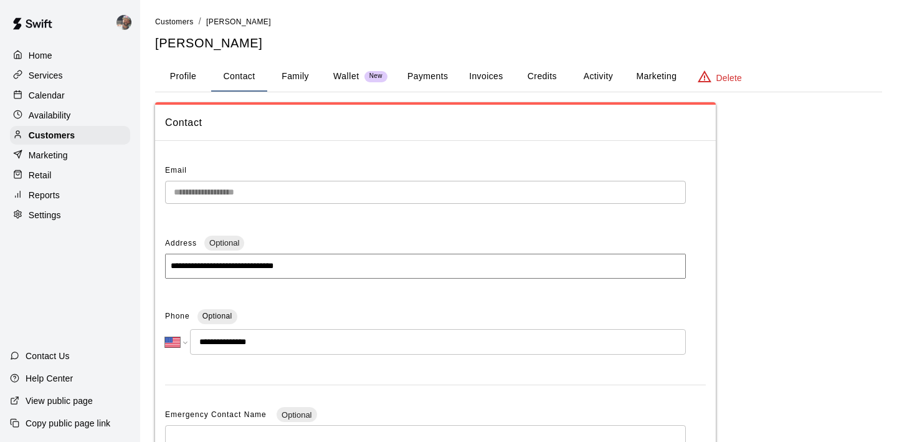
drag, startPoint x: 272, startPoint y: 344, endPoint x: 212, endPoint y: 345, distance: 59.8
click at [212, 345] on input "**********" at bounding box center [438, 342] width 496 height 26
click at [90, 102] on div "Calendar" at bounding box center [70, 95] width 120 height 19
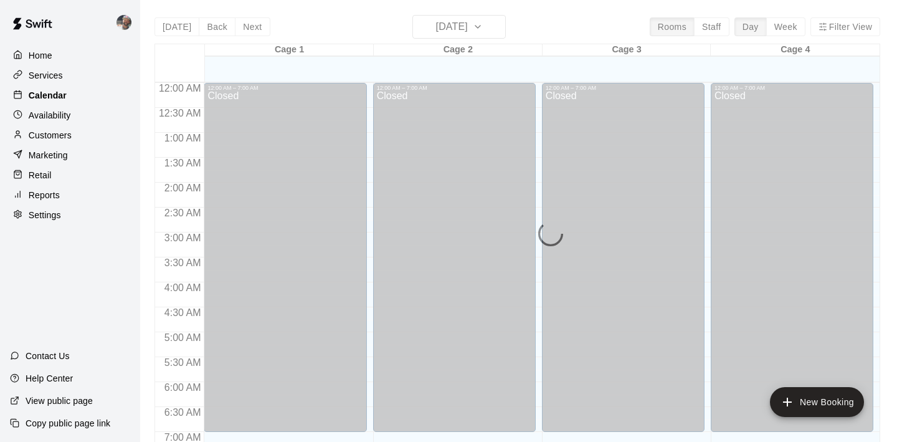
scroll to position [757, 0]
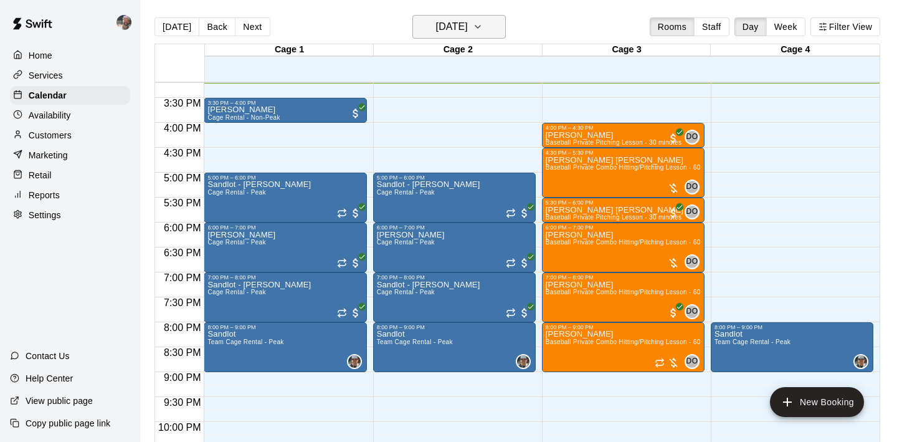
click at [451, 21] on h6 "[DATE]" at bounding box center [452, 26] width 32 height 17
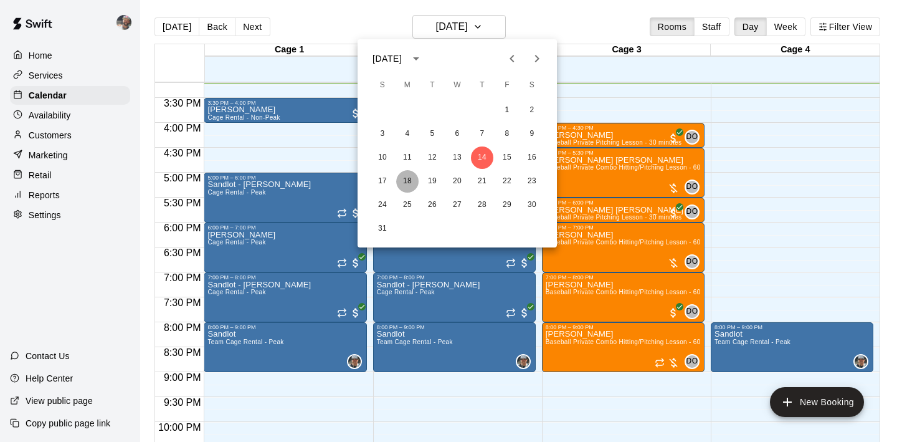
click at [404, 176] on button "18" at bounding box center [407, 181] width 22 height 22
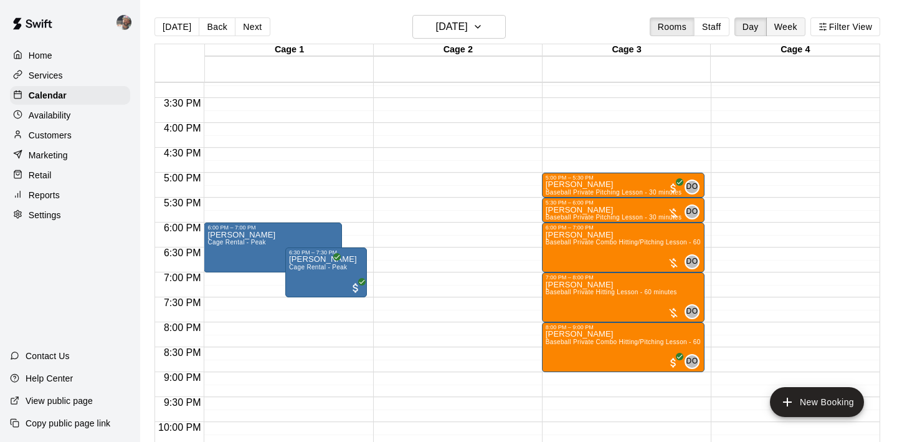
click at [799, 29] on button "Week" at bounding box center [785, 26] width 39 height 19
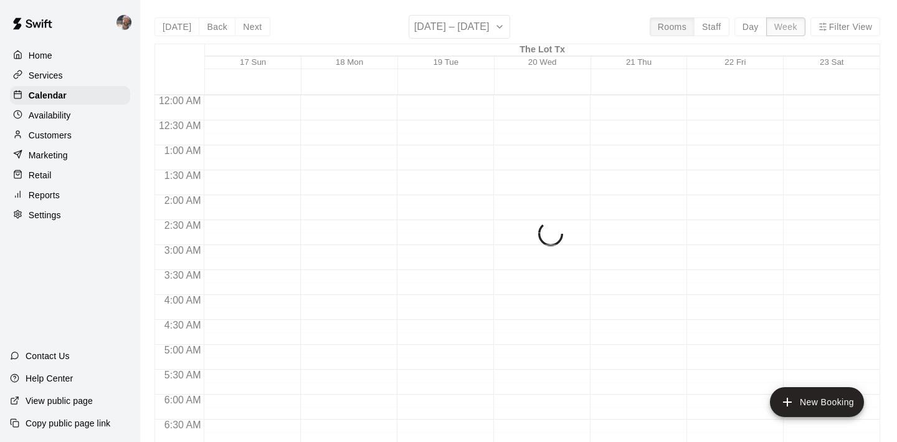
scroll to position [758, 0]
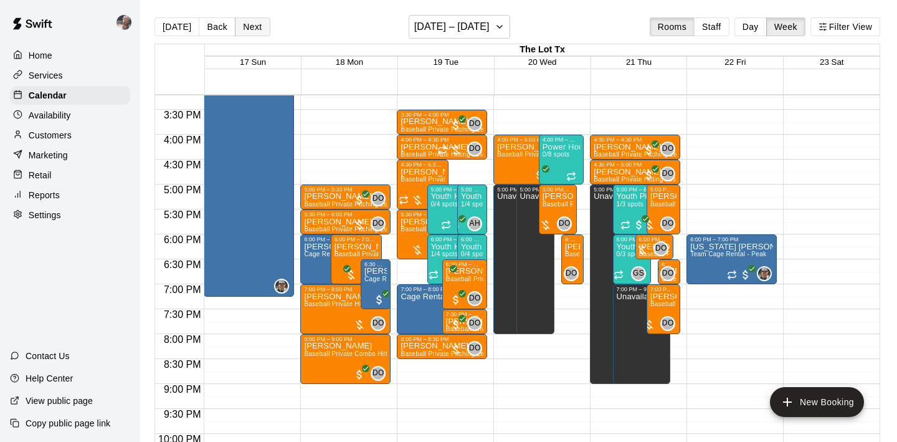
click at [255, 31] on button "Next" at bounding box center [252, 26] width 35 height 19
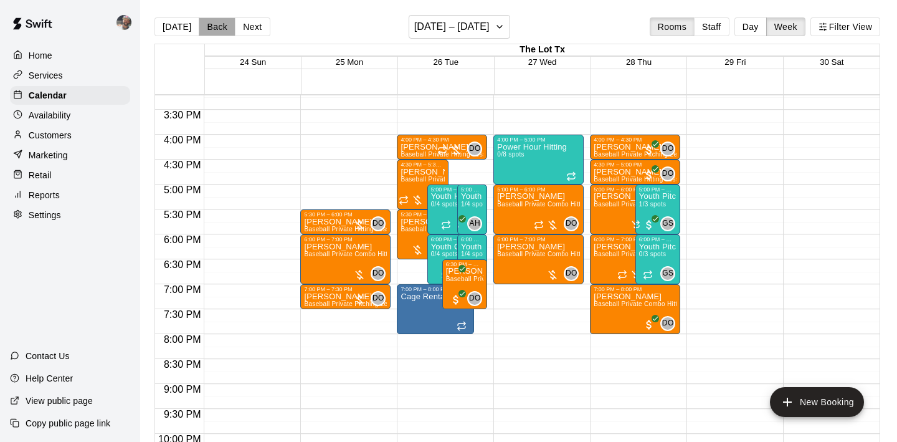
click at [209, 24] on button "Back" at bounding box center [217, 26] width 37 height 19
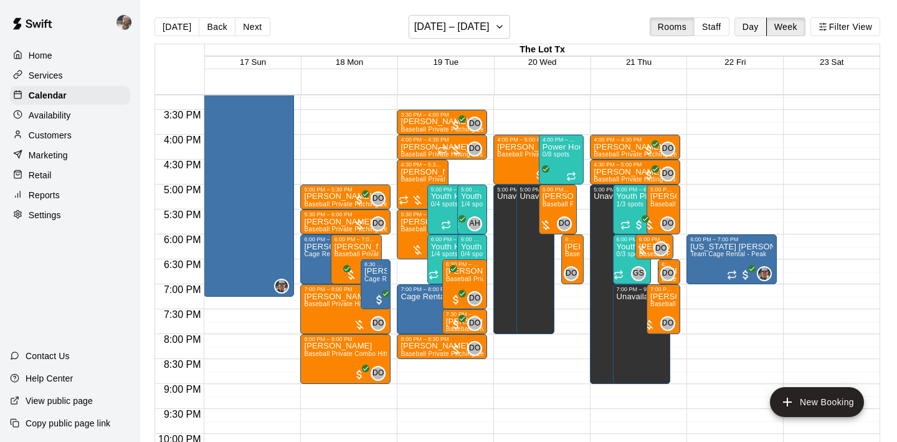
click at [754, 21] on button "Day" at bounding box center [750, 26] width 32 height 19
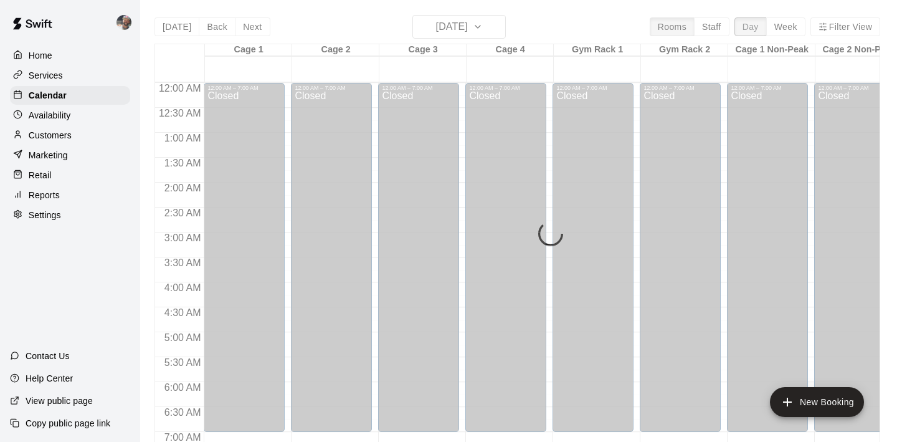
scroll to position [759, 0]
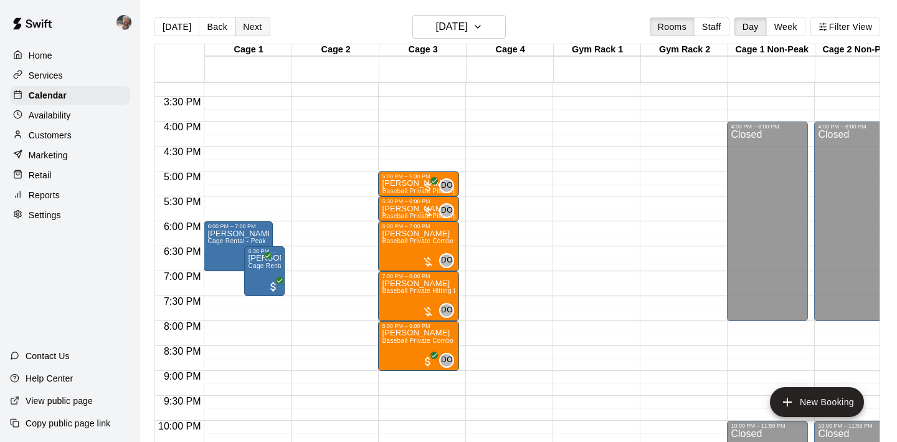
click at [252, 27] on button "Next" at bounding box center [252, 26] width 35 height 19
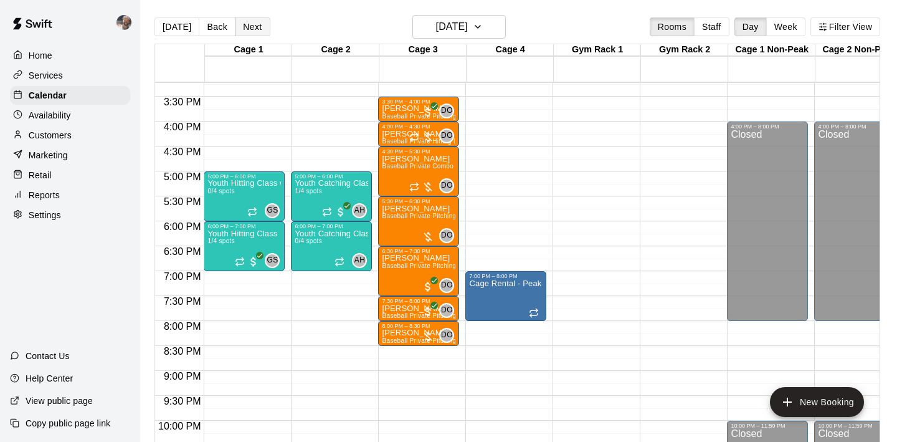
click at [252, 27] on button "Next" at bounding box center [252, 26] width 35 height 19
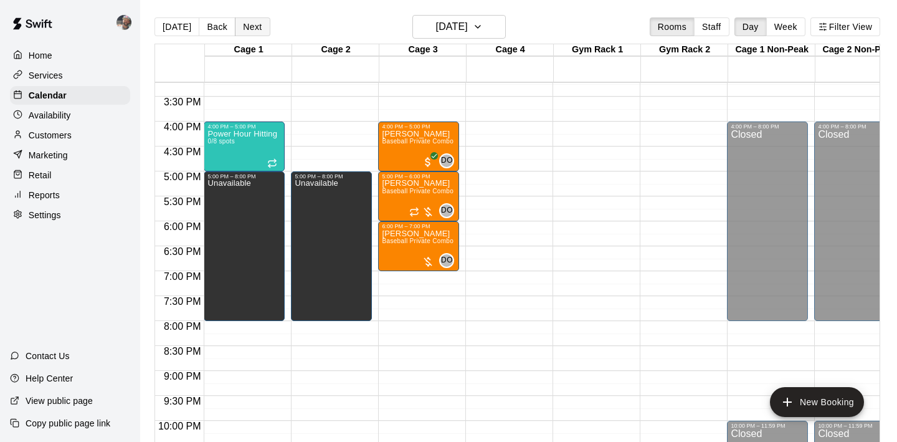
click at [252, 27] on button "Next" at bounding box center [252, 26] width 35 height 19
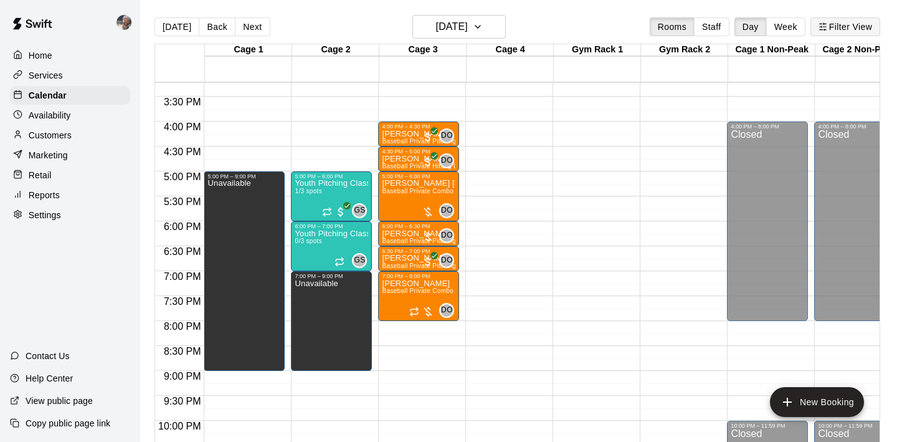
click at [858, 31] on button "Filter View" at bounding box center [845, 26] width 70 height 19
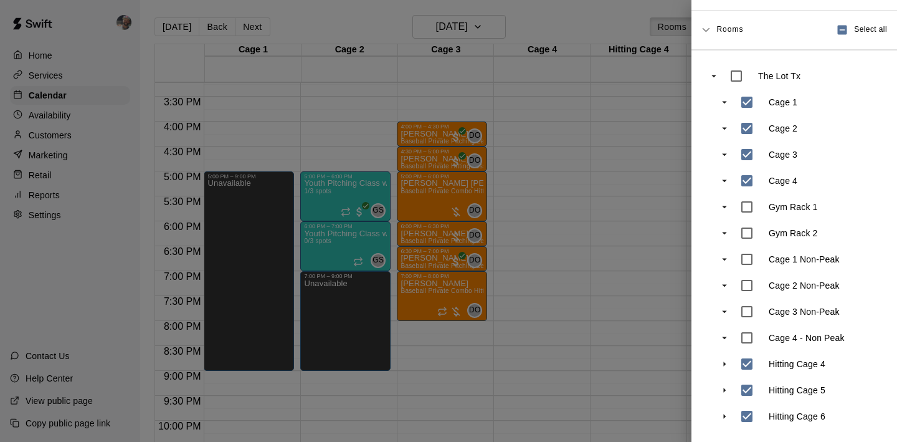
scroll to position [0, 0]
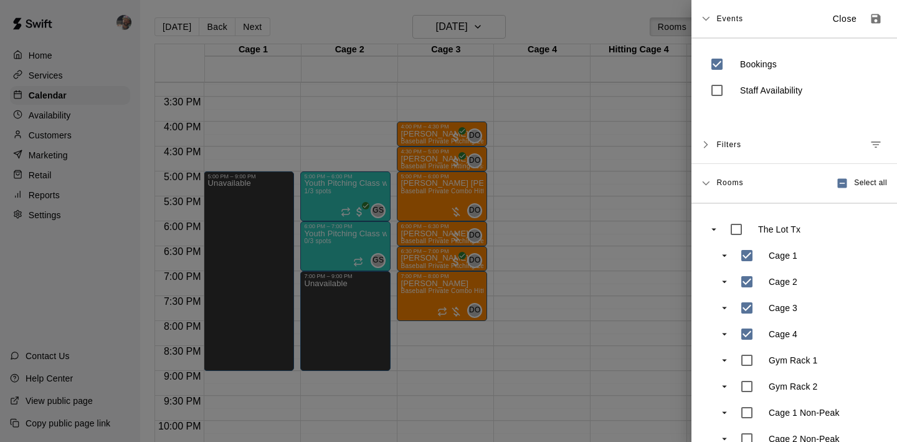
click at [879, 18] on icon "Save as default view" at bounding box center [875, 18] width 9 height 9
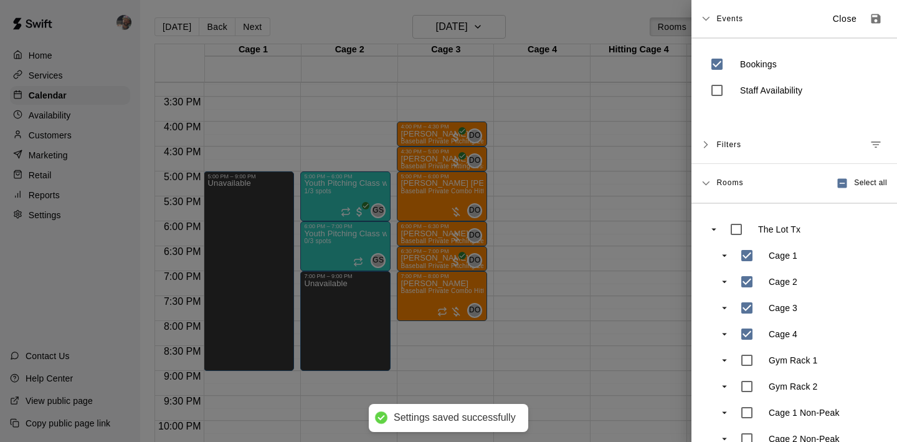
click at [669, 145] on div at bounding box center [448, 221] width 897 height 442
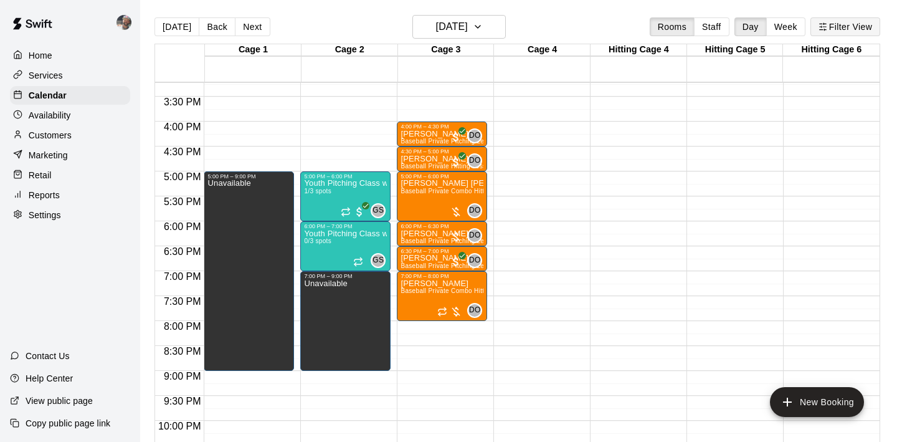
click at [825, 19] on button "Filter View" at bounding box center [845, 26] width 70 height 19
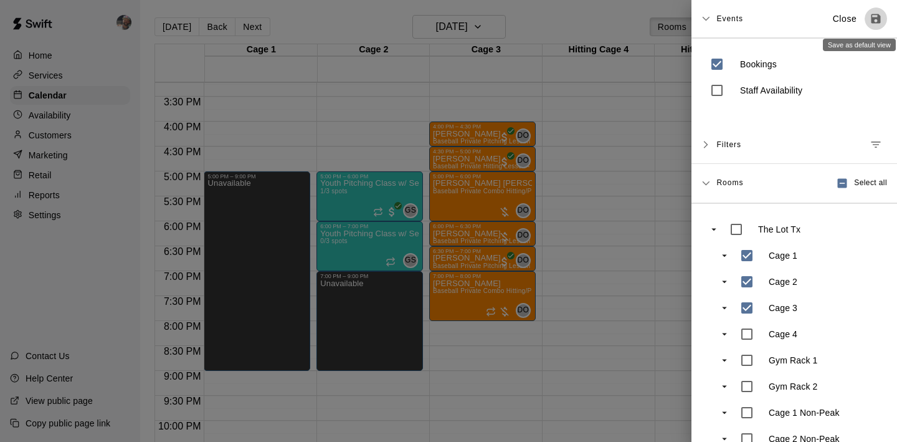
click at [876, 20] on icon "Save as default view" at bounding box center [875, 18] width 12 height 12
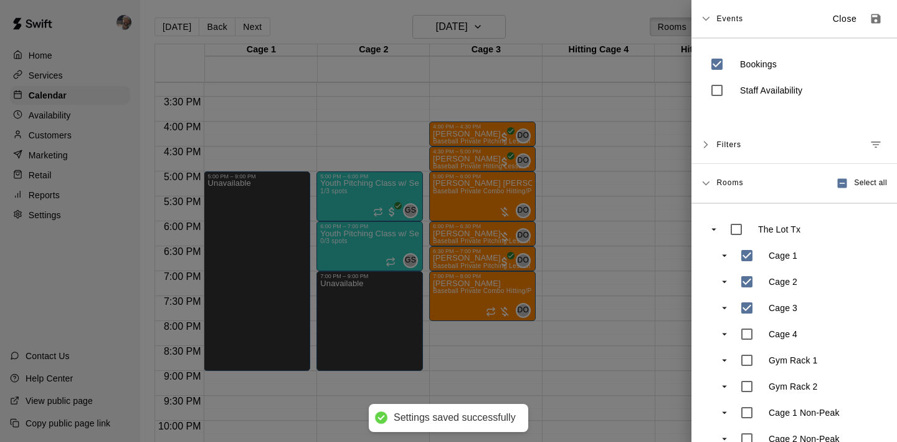
click at [673, 170] on div at bounding box center [448, 221] width 897 height 442
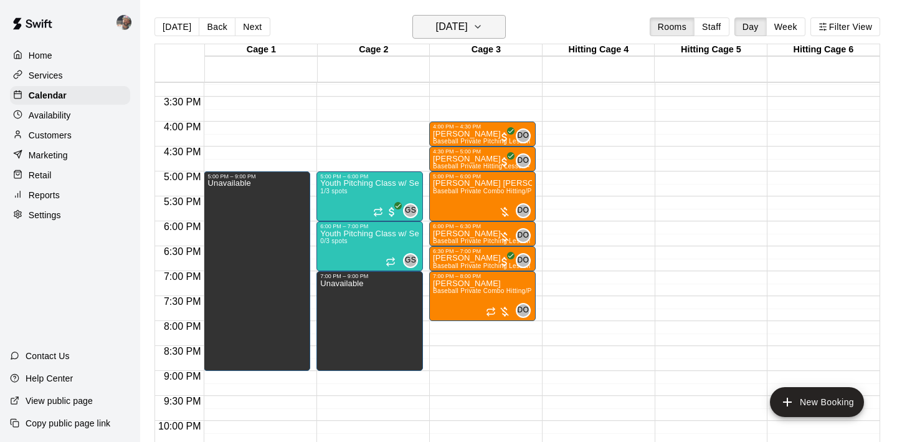
click at [436, 25] on h6 "[DATE]" at bounding box center [452, 26] width 32 height 17
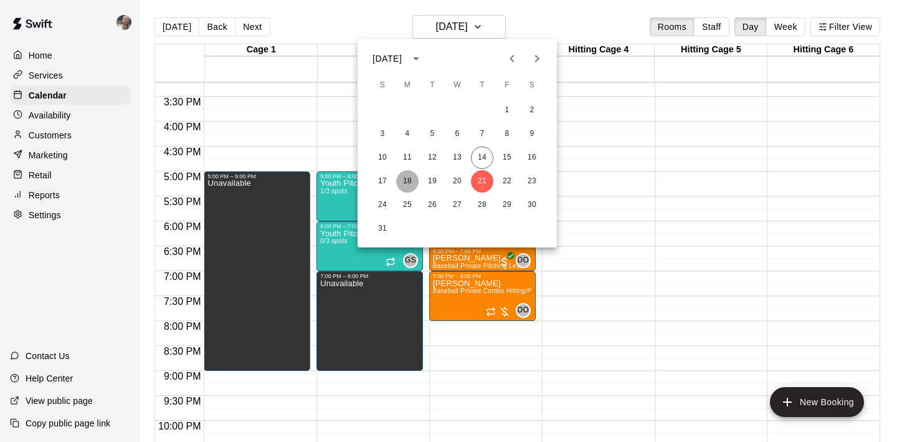
click at [407, 173] on button "18" at bounding box center [407, 181] width 22 height 22
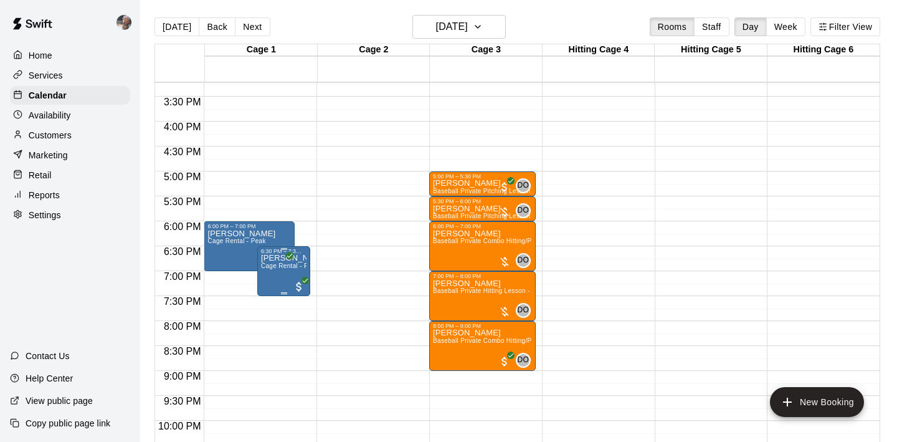
click at [281, 269] on span "Cage Rental - Peak" at bounding box center [290, 265] width 58 height 7
click at [279, 275] on icon "edit" at bounding box center [274, 275] width 15 height 15
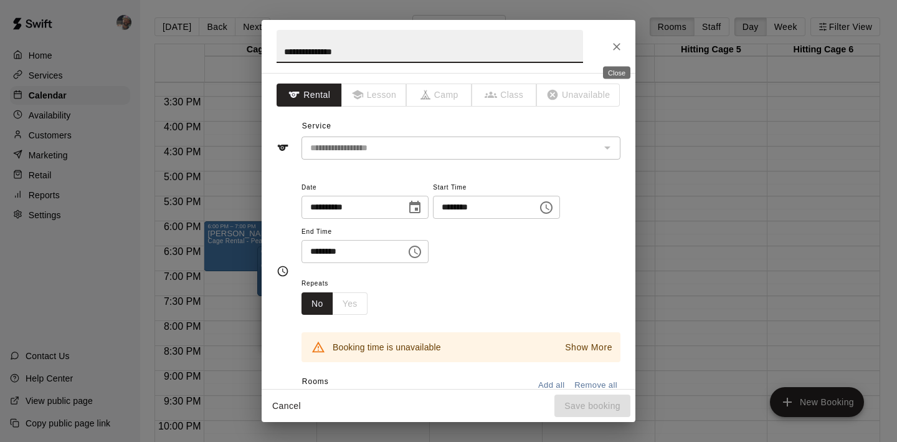
click at [614, 42] on icon "Close" at bounding box center [616, 46] width 12 height 12
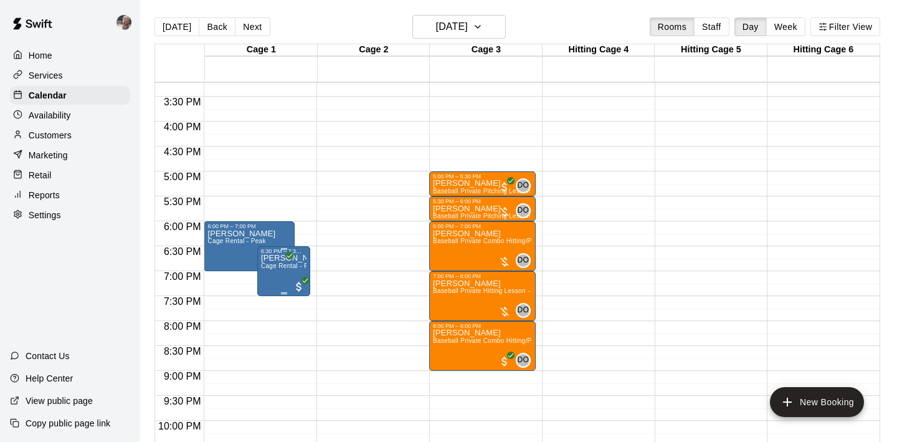
click at [274, 331] on icon "delete" at bounding box center [274, 326] width 9 height 11
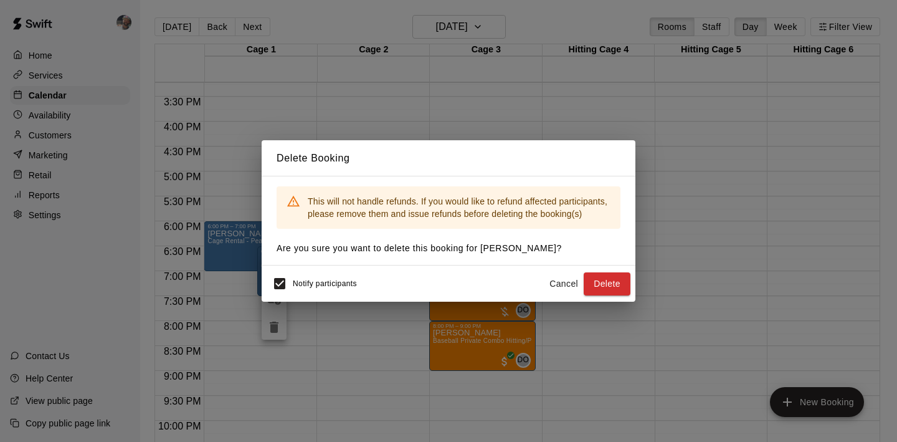
click at [316, 285] on span "Notify participants" at bounding box center [325, 284] width 64 height 9
click at [619, 278] on button "Delete" at bounding box center [607, 283] width 47 height 23
